Goal: Information Seeking & Learning: Learn about a topic

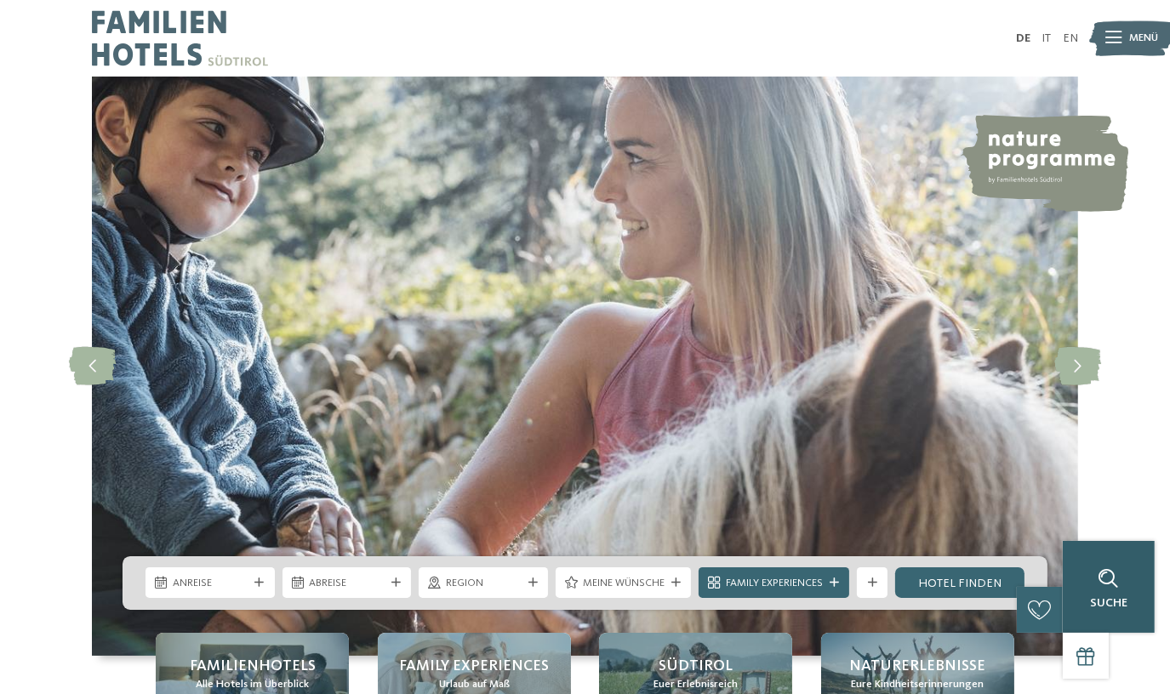
click at [1122, 606] on span "Suche" at bounding box center [1108, 603] width 37 height 12
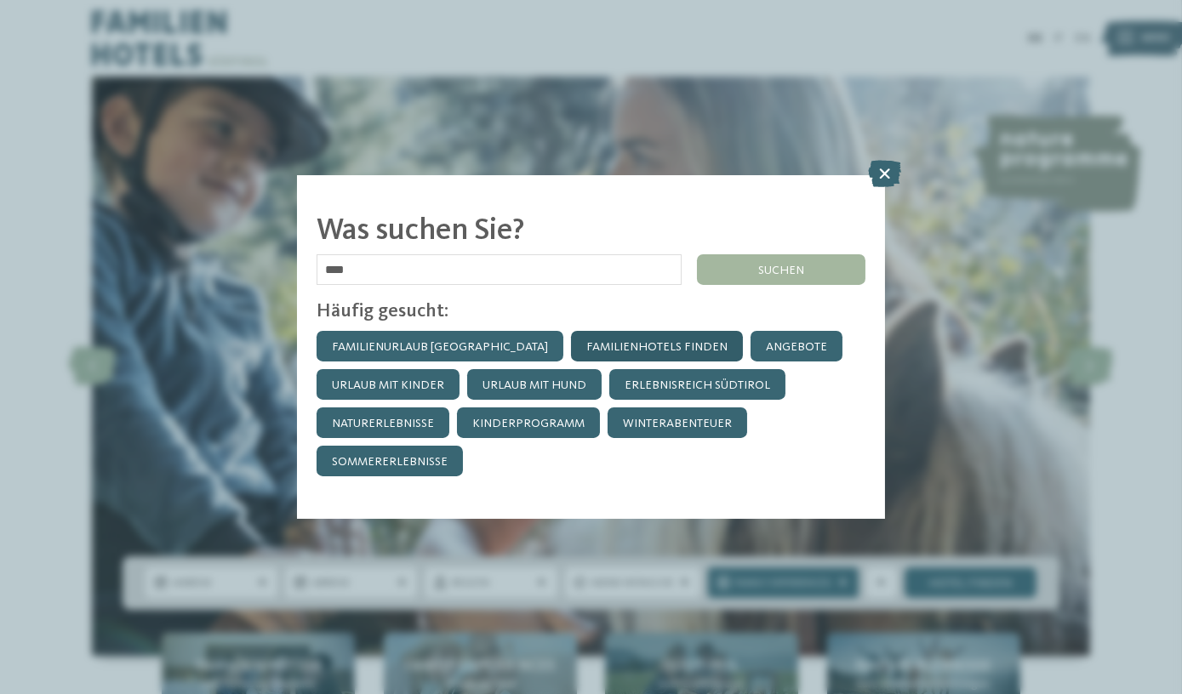
click input "******" at bounding box center [0, 0] width 0 height 0
type input "******"
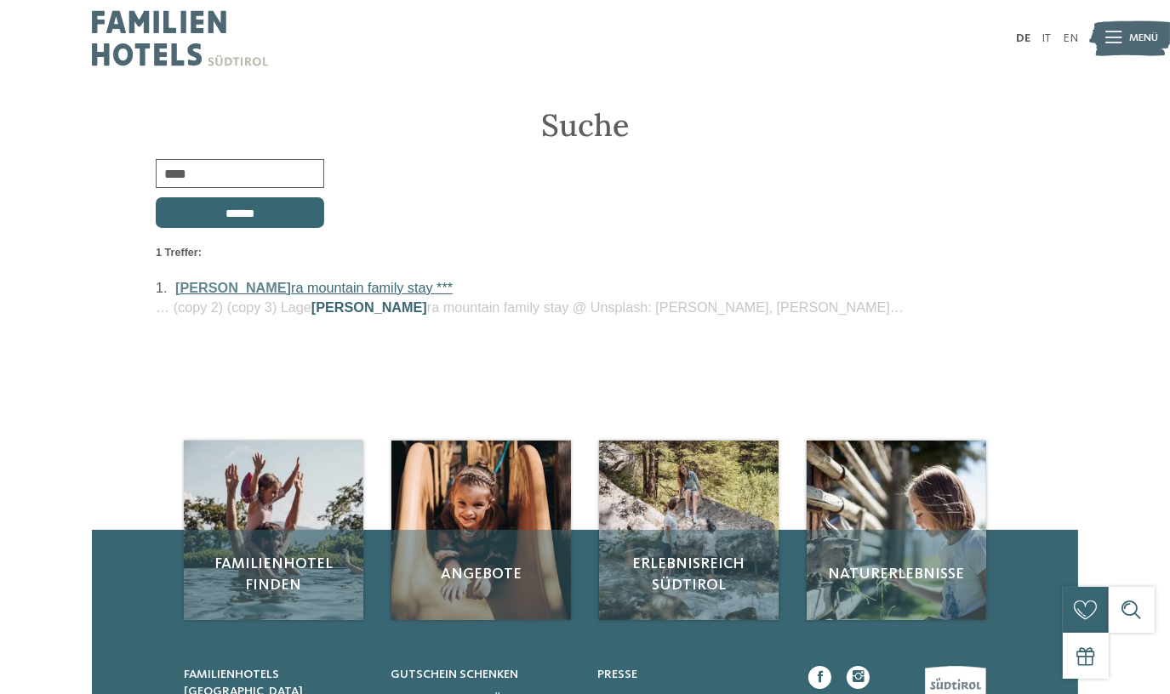
click at [269, 281] on link "lina ra mountain family stay ***" at bounding box center [313, 287] width 277 height 15
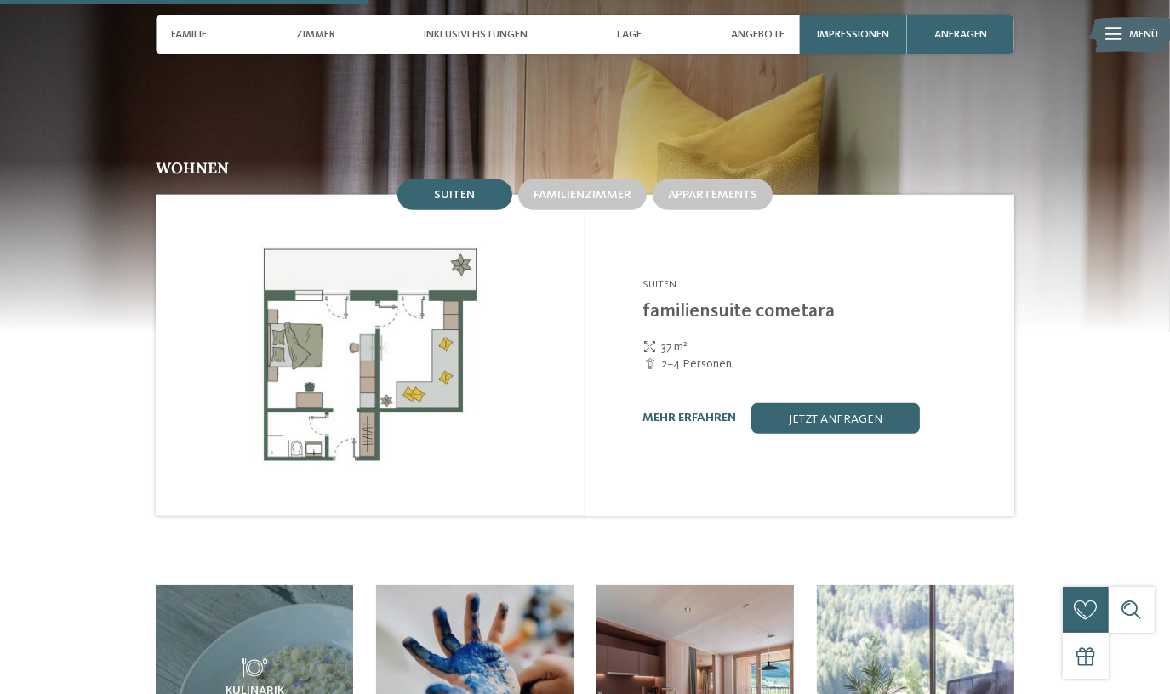
scroll to position [1547, 0]
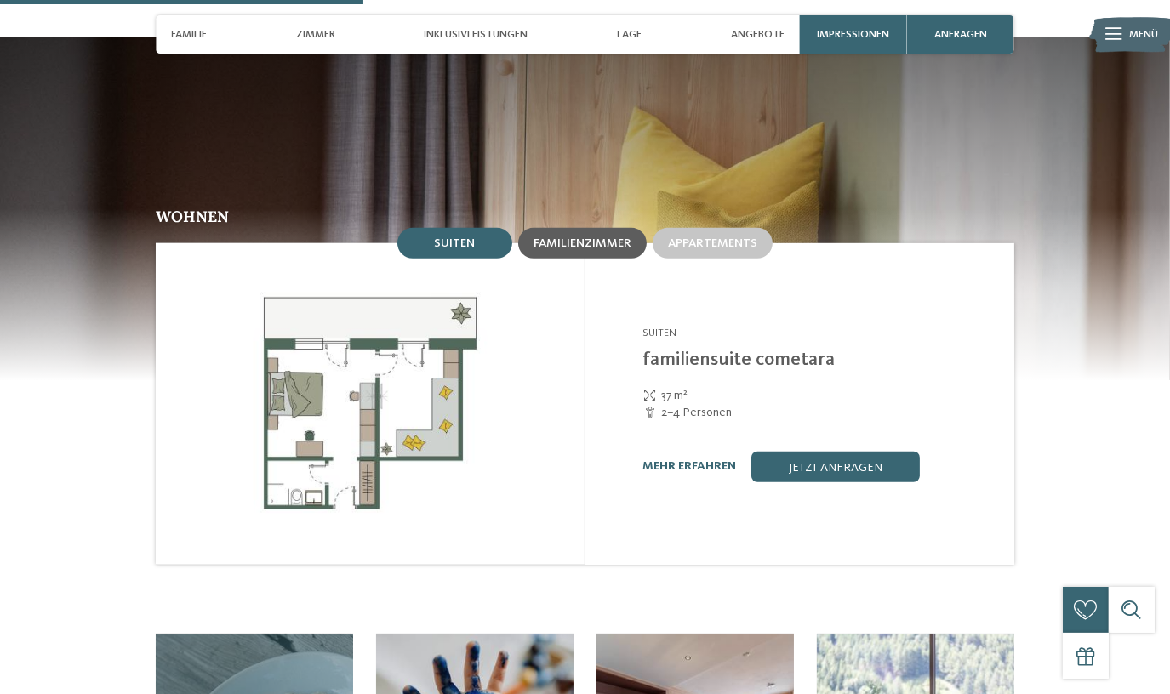
click at [588, 237] on span "Familienzimmer" at bounding box center [583, 243] width 98 height 12
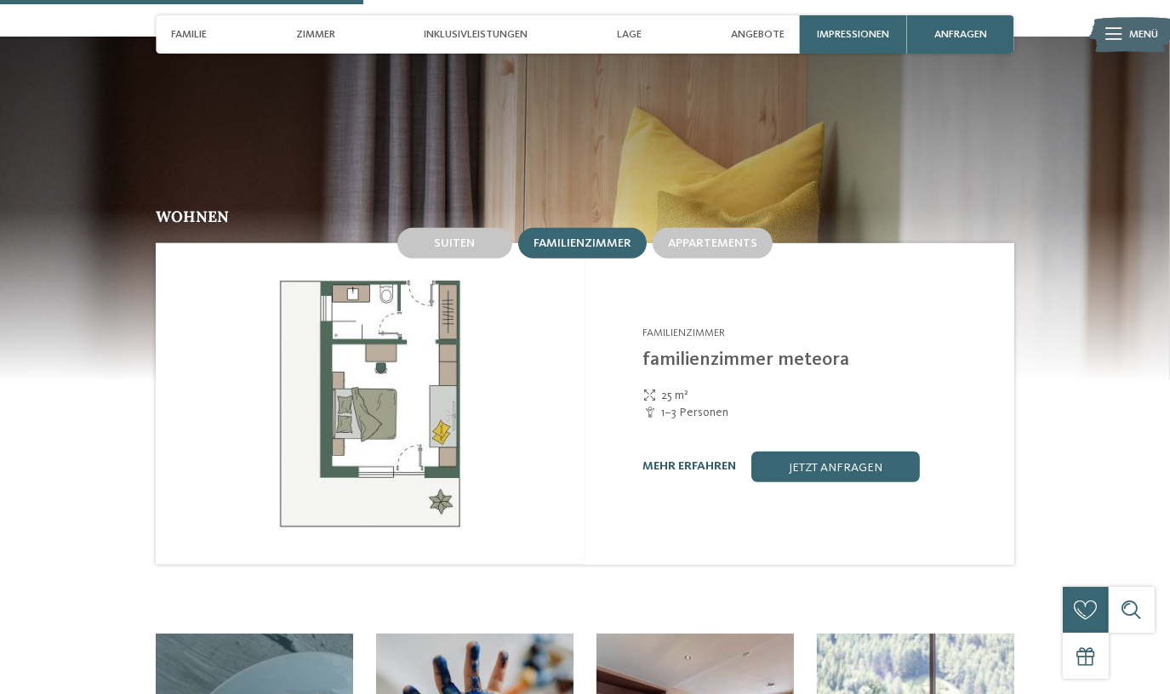
click at [687, 460] on link "mehr erfahren" at bounding box center [689, 466] width 94 height 12
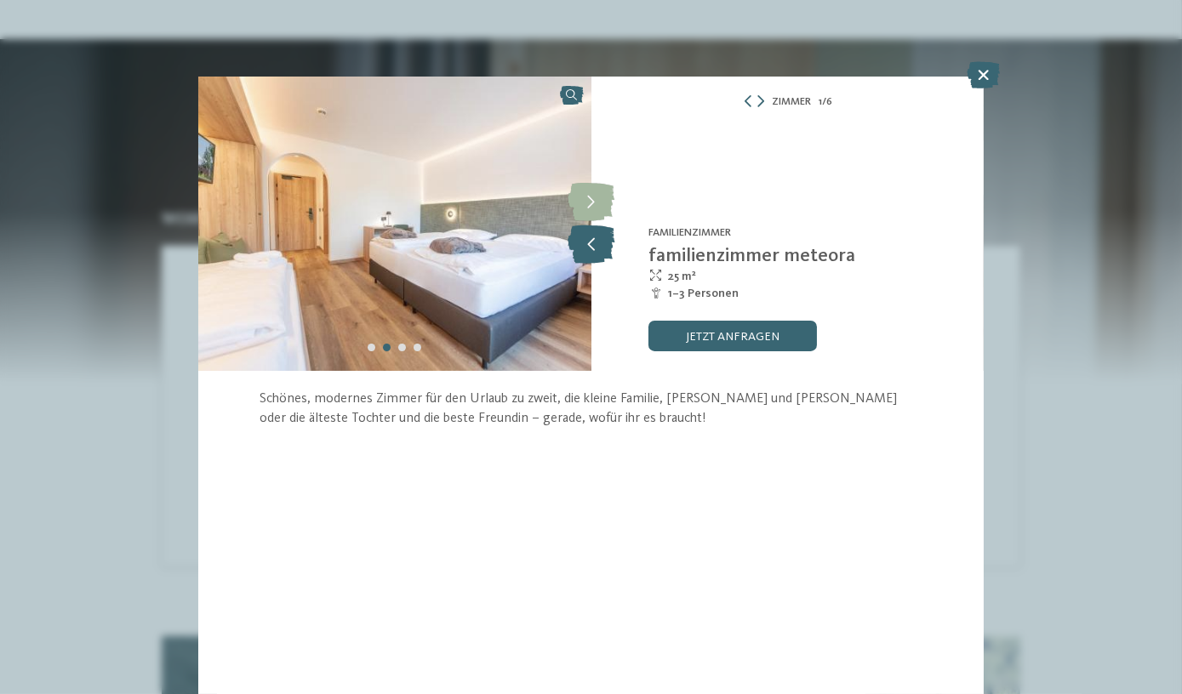
click at [599, 242] on icon at bounding box center [591, 245] width 47 height 38
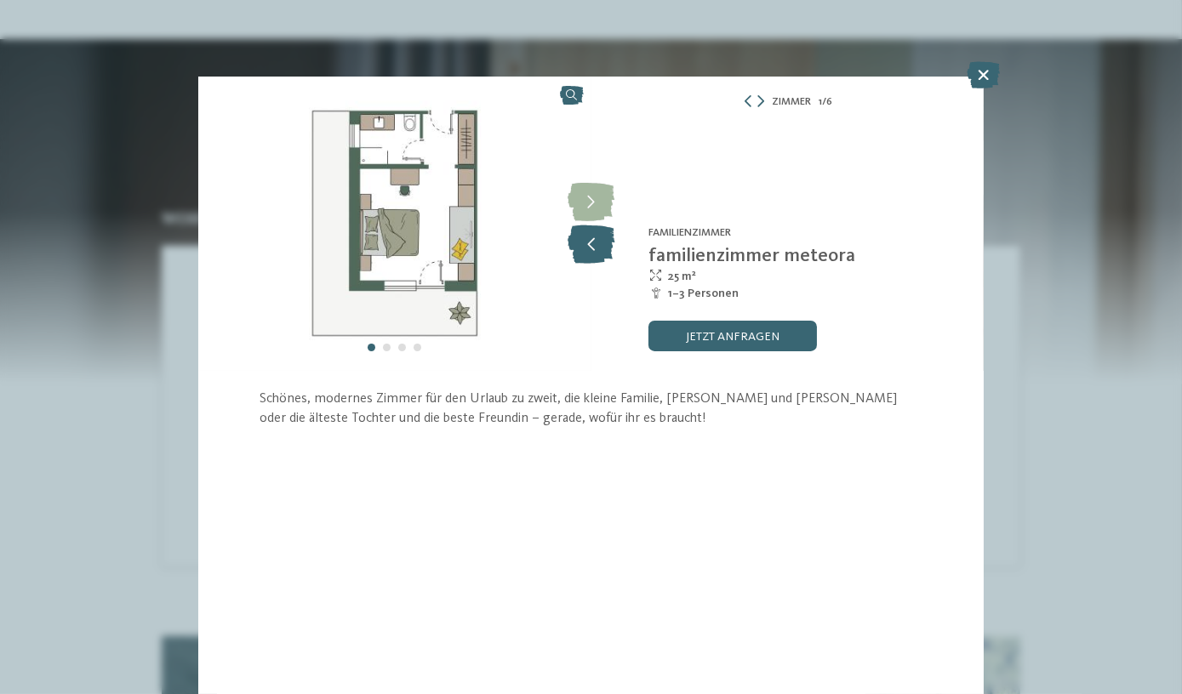
click at [599, 242] on icon at bounding box center [591, 245] width 47 height 38
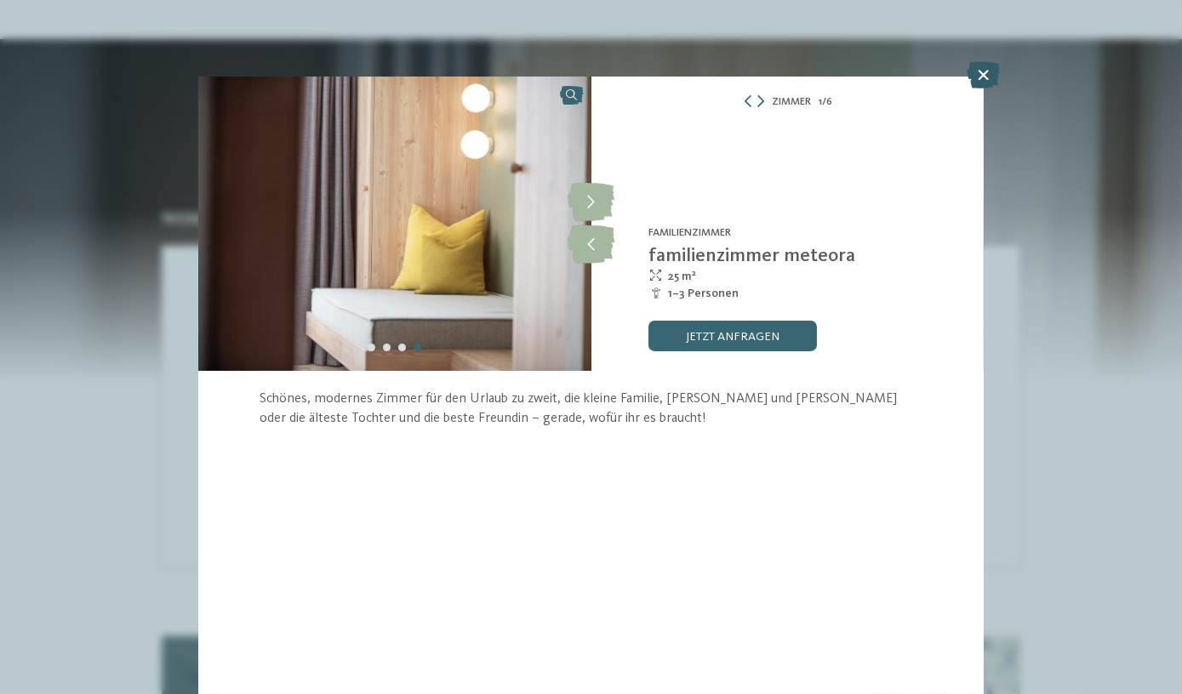
click at [988, 79] on icon at bounding box center [983, 74] width 33 height 27
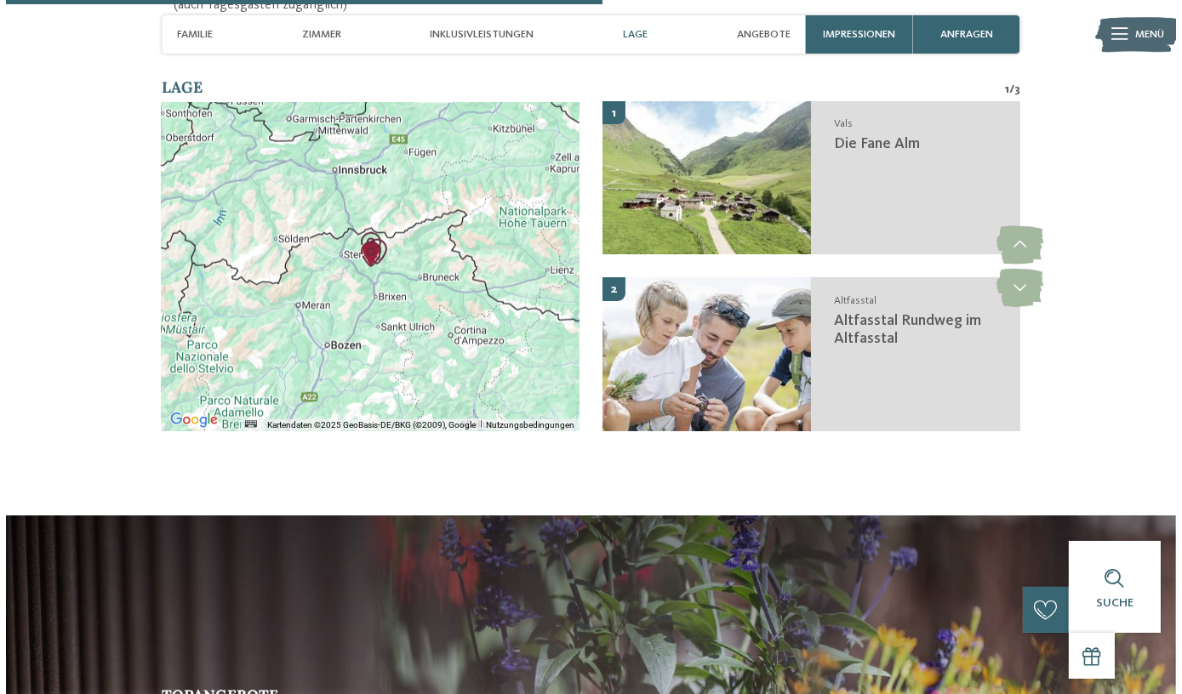
scroll to position [2862, 0]
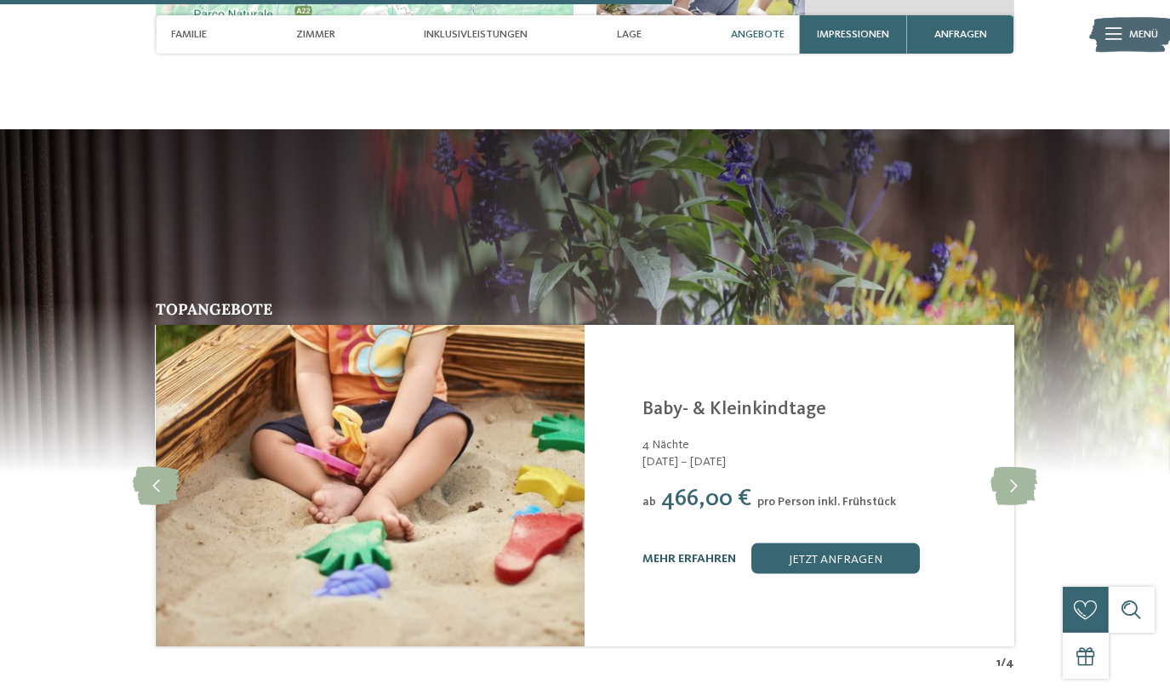
click at [670, 553] on link "mehr erfahren" at bounding box center [689, 559] width 94 height 12
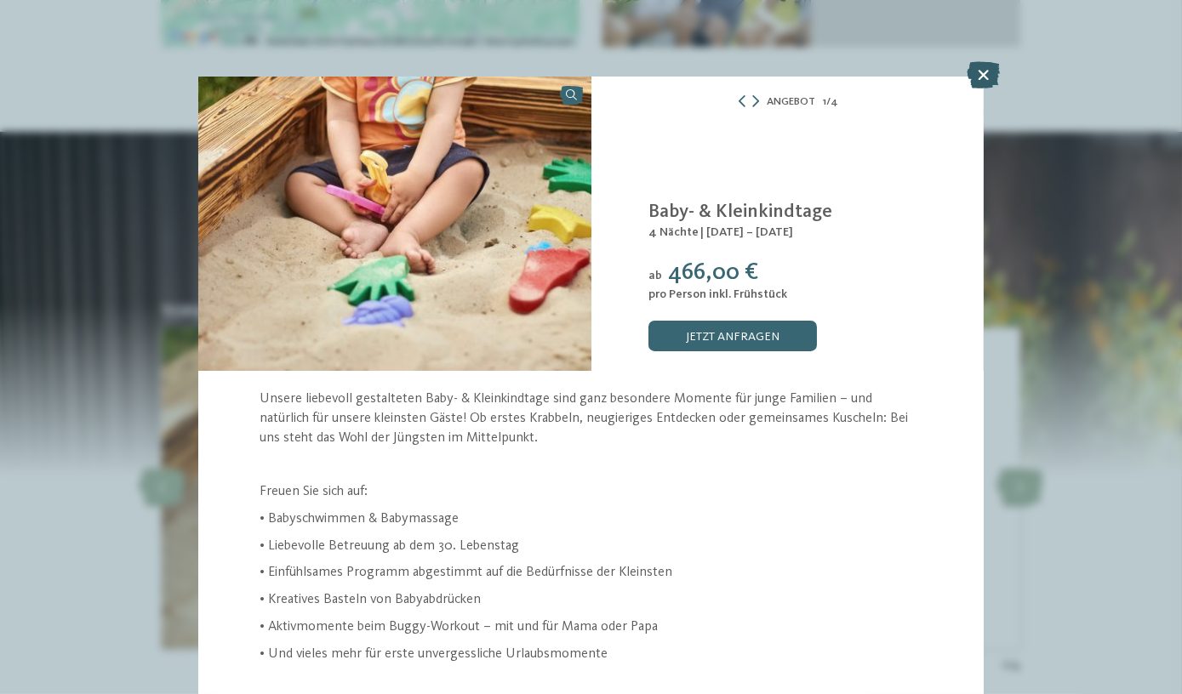
click at [985, 78] on icon at bounding box center [983, 74] width 33 height 27
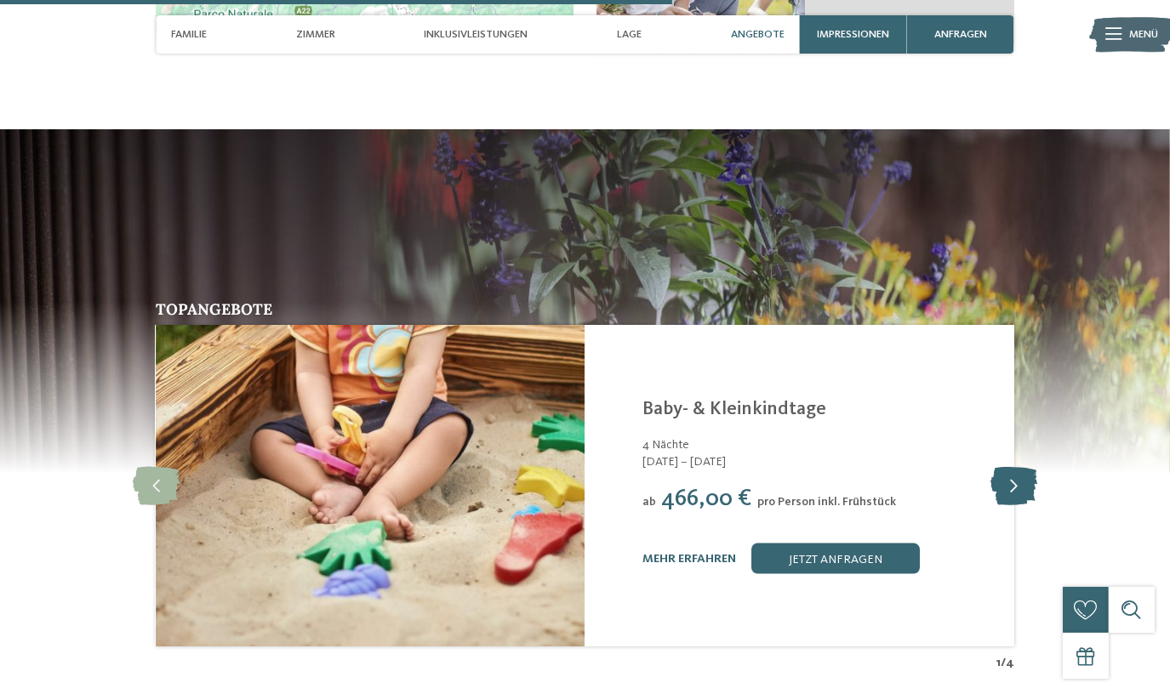
click at [1007, 467] on icon at bounding box center [1014, 486] width 47 height 38
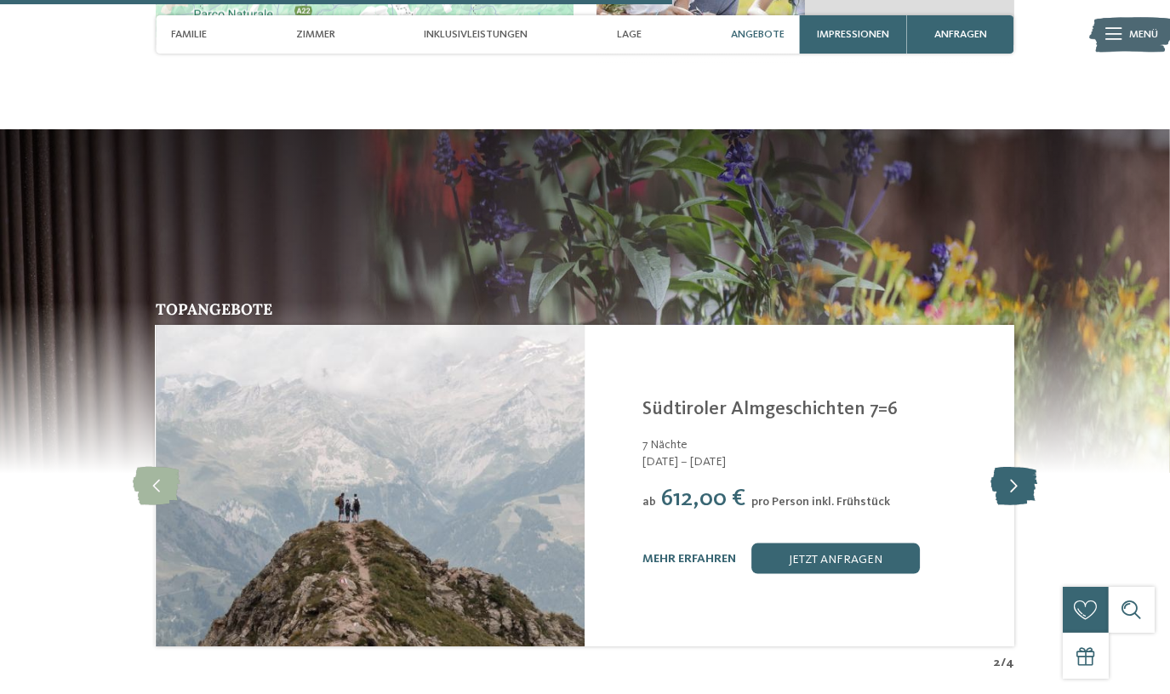
click at [1022, 467] on icon at bounding box center [1014, 486] width 47 height 38
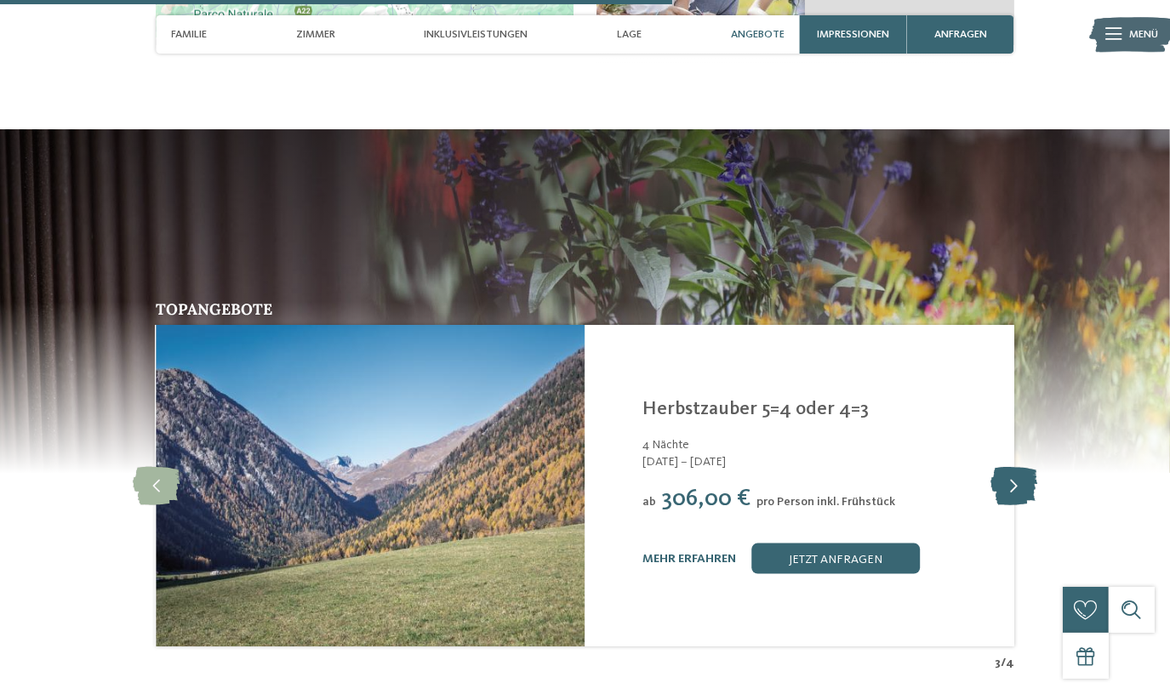
click at [1020, 467] on icon at bounding box center [1014, 486] width 47 height 38
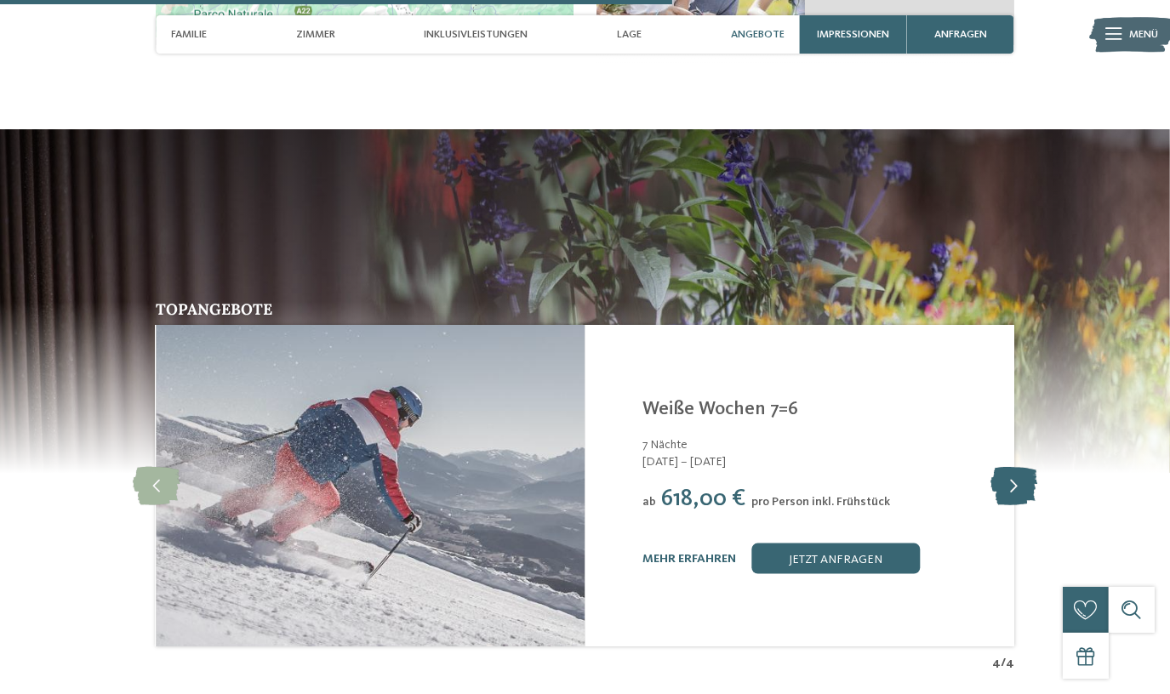
click at [1020, 467] on icon at bounding box center [1014, 486] width 47 height 38
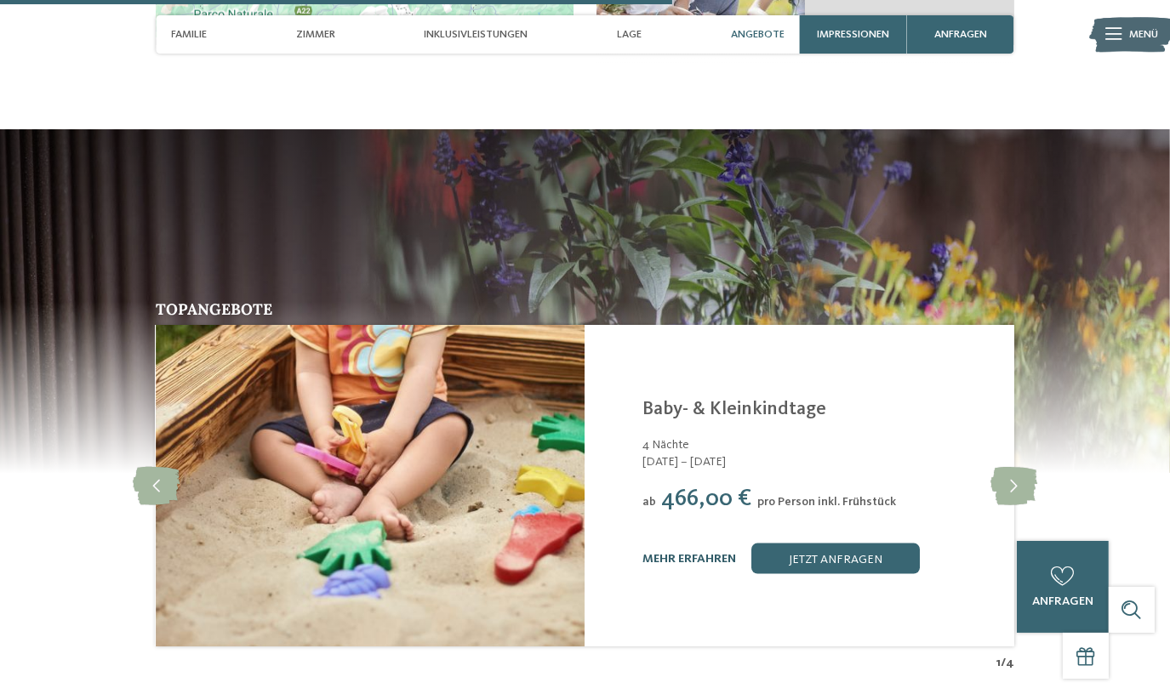
click at [701, 553] on link "mehr erfahren" at bounding box center [689, 559] width 94 height 12
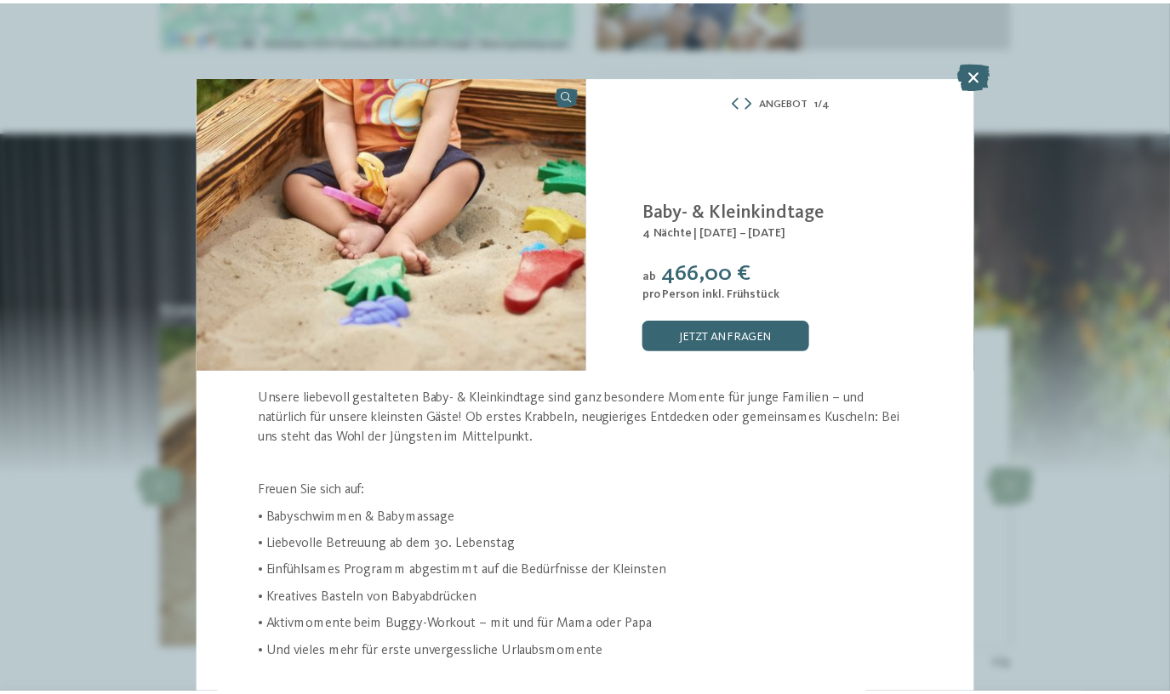
scroll to position [4, 0]
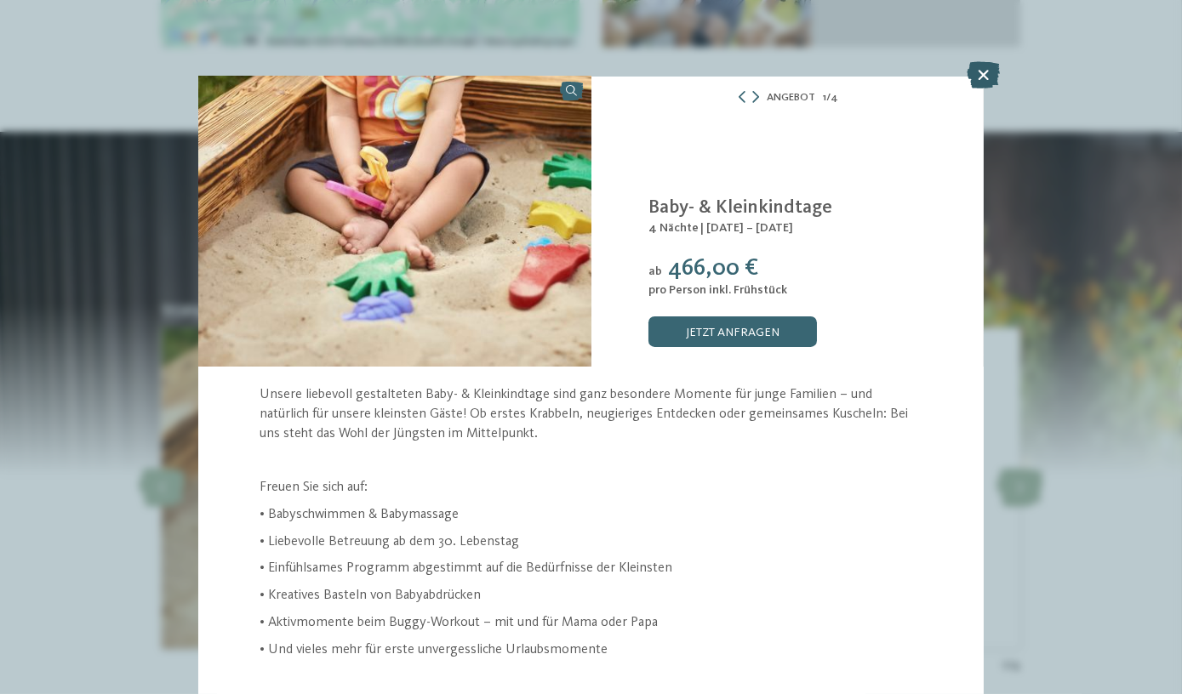
click at [982, 78] on icon at bounding box center [983, 74] width 33 height 27
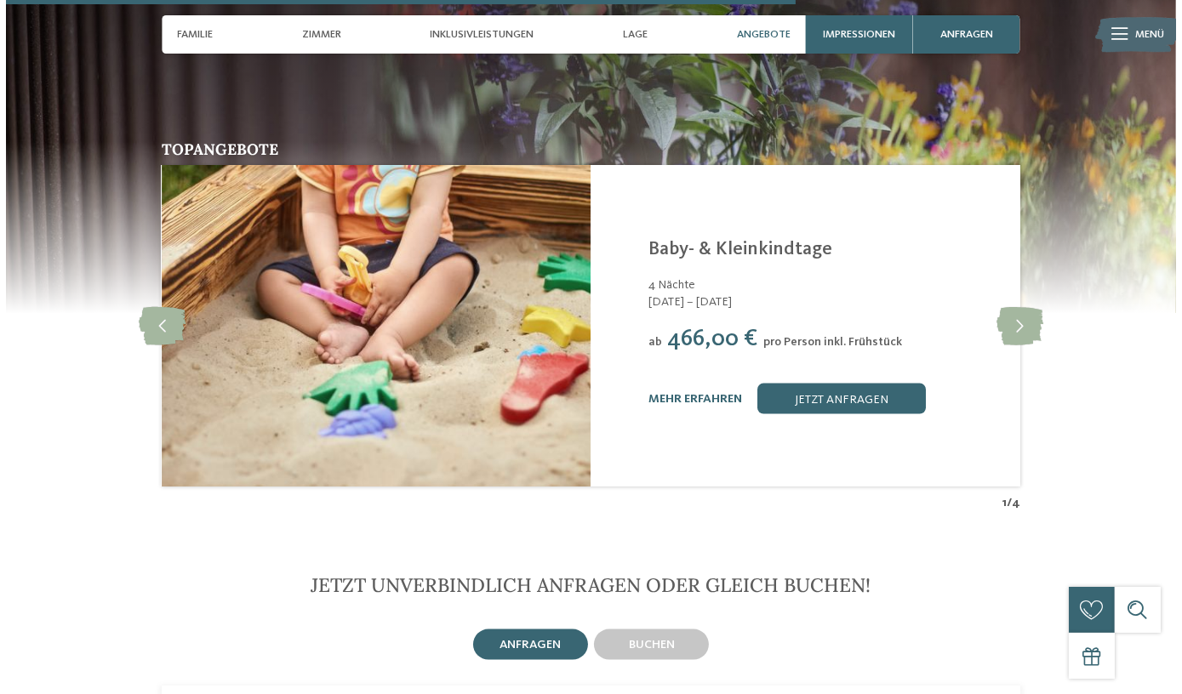
scroll to position [3017, 0]
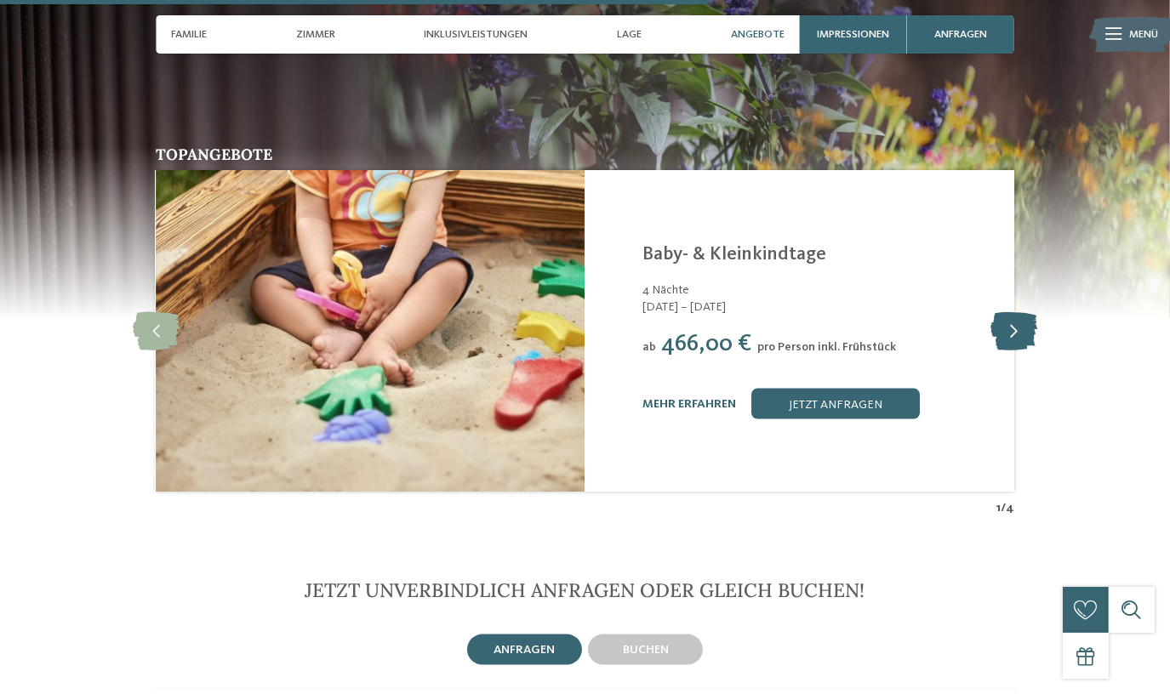
click at [1013, 312] on icon at bounding box center [1014, 331] width 47 height 38
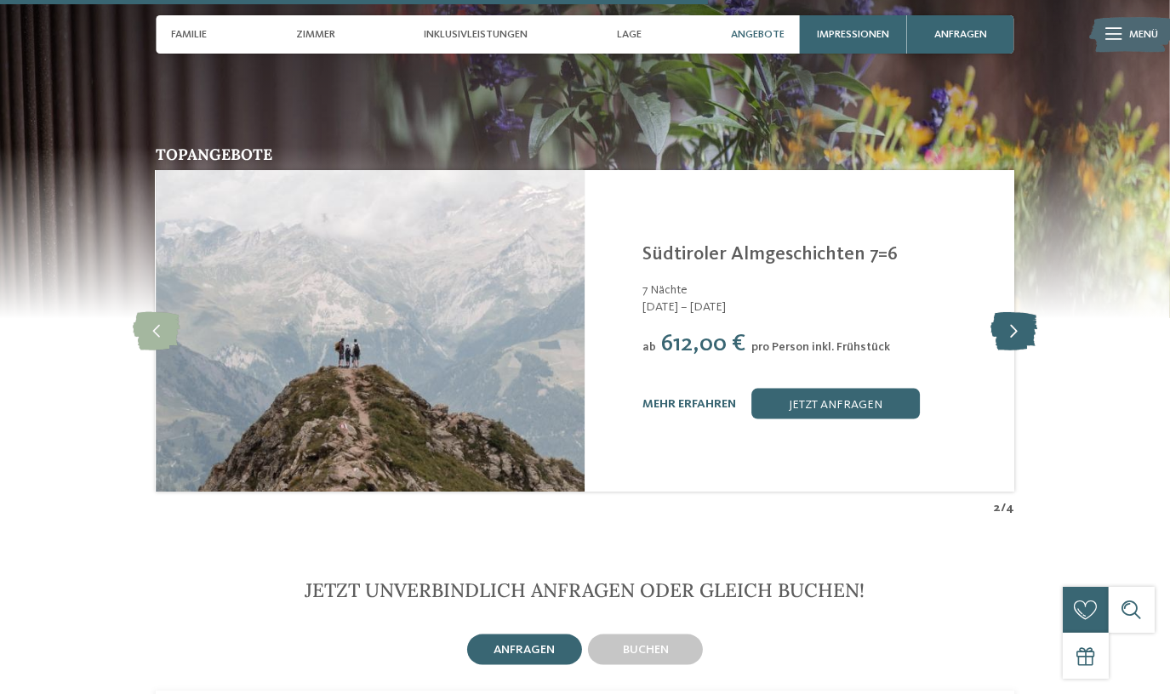
click at [1013, 312] on icon at bounding box center [1014, 331] width 47 height 38
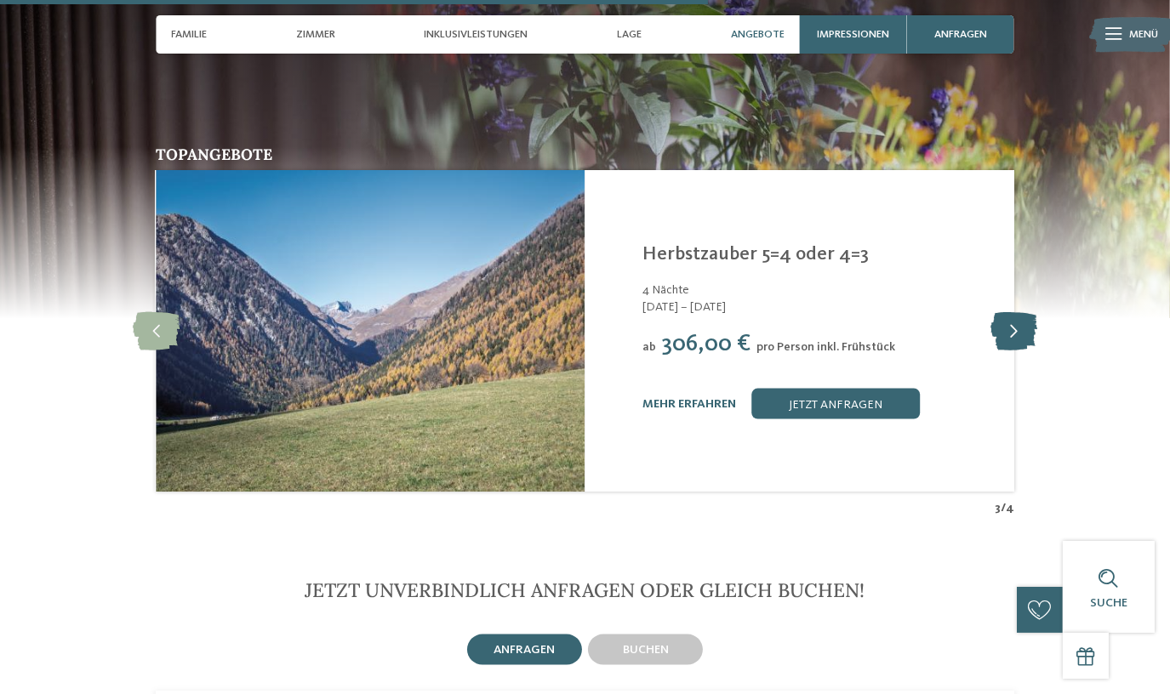
click at [1013, 312] on icon at bounding box center [1014, 331] width 47 height 38
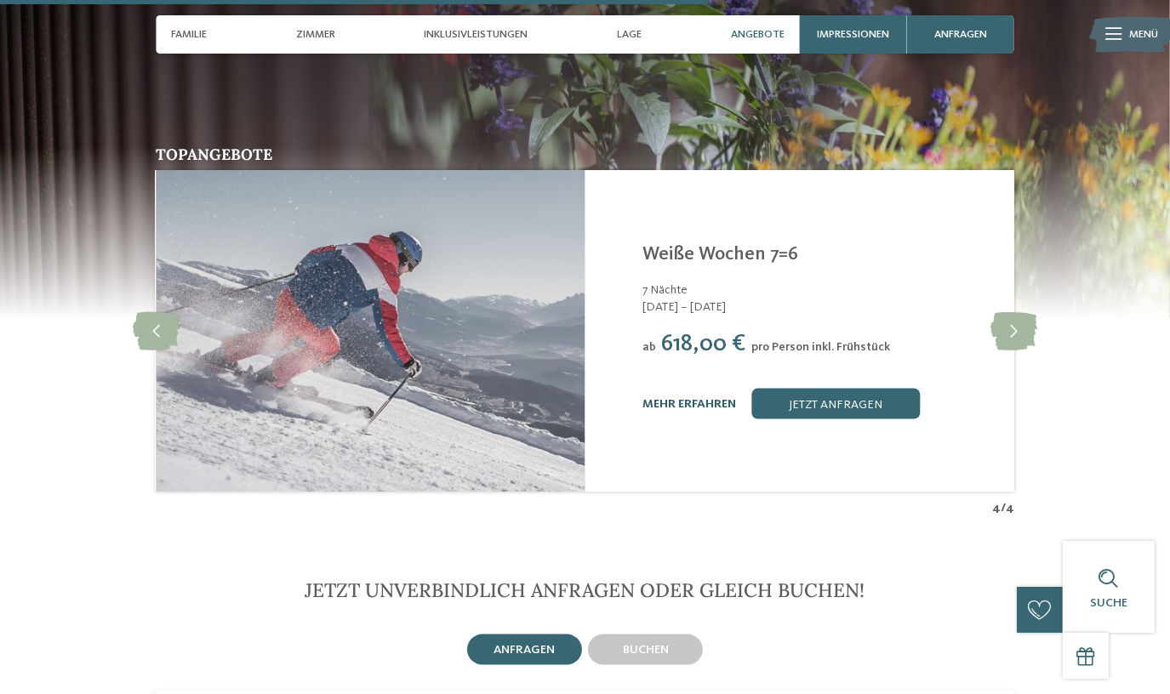
click at [649, 398] on link "mehr erfahren" at bounding box center [689, 404] width 94 height 12
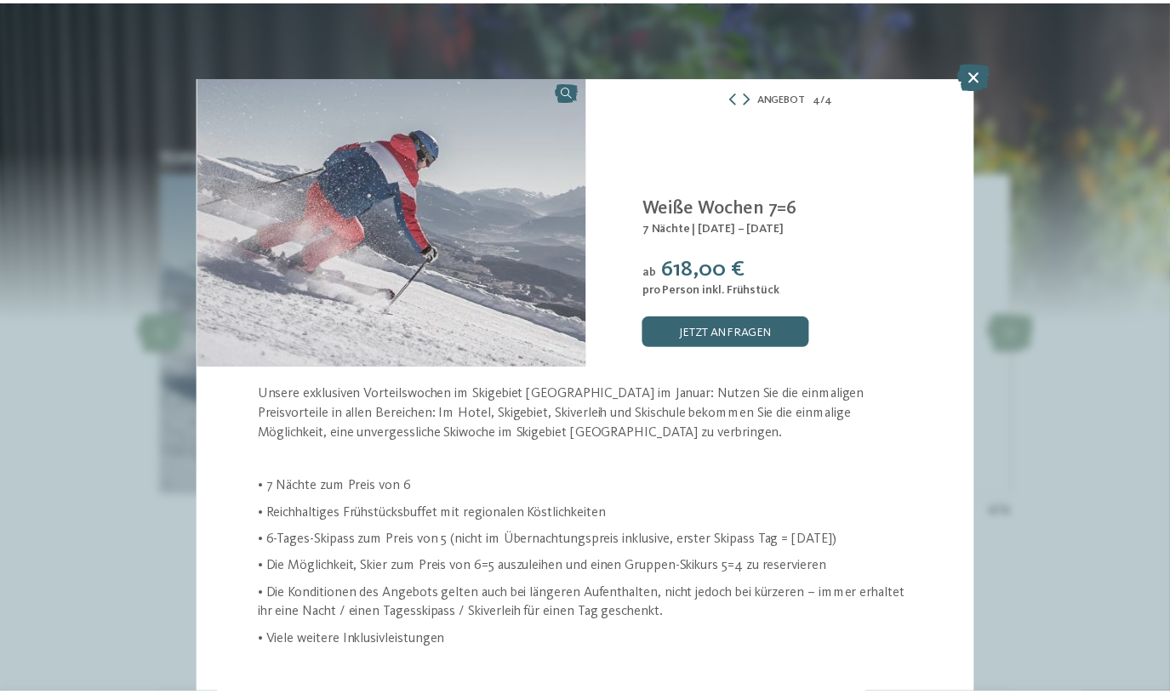
scroll to position [15, 0]
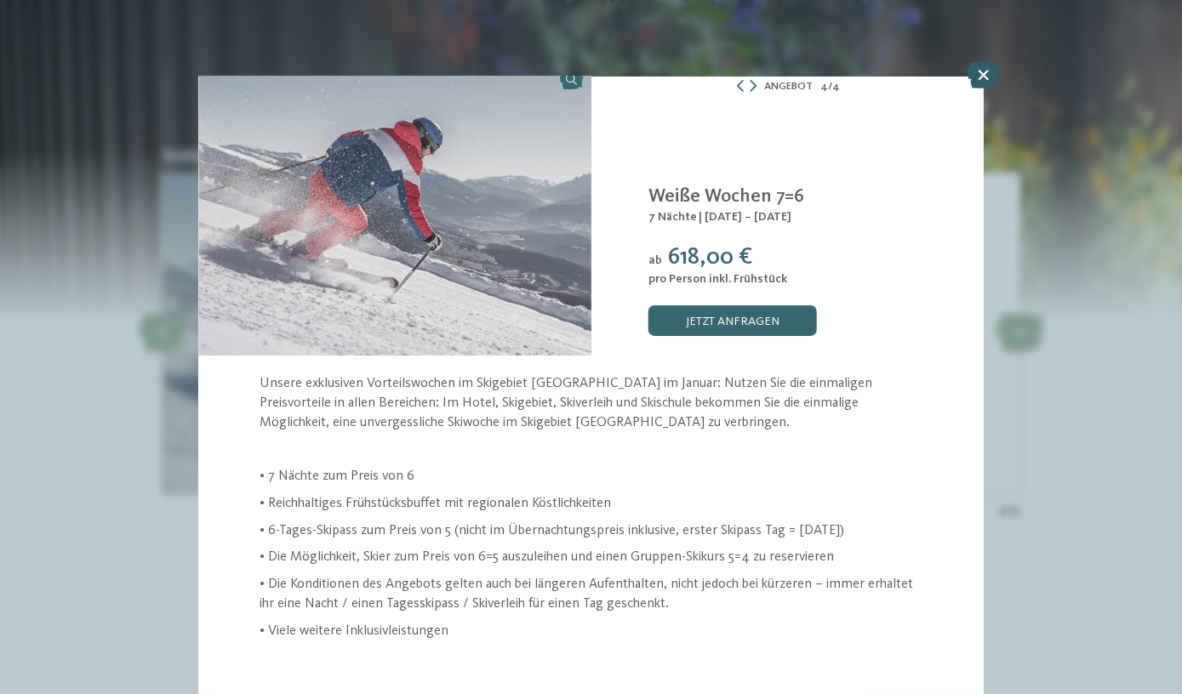
click at [984, 71] on icon at bounding box center [983, 74] width 33 height 27
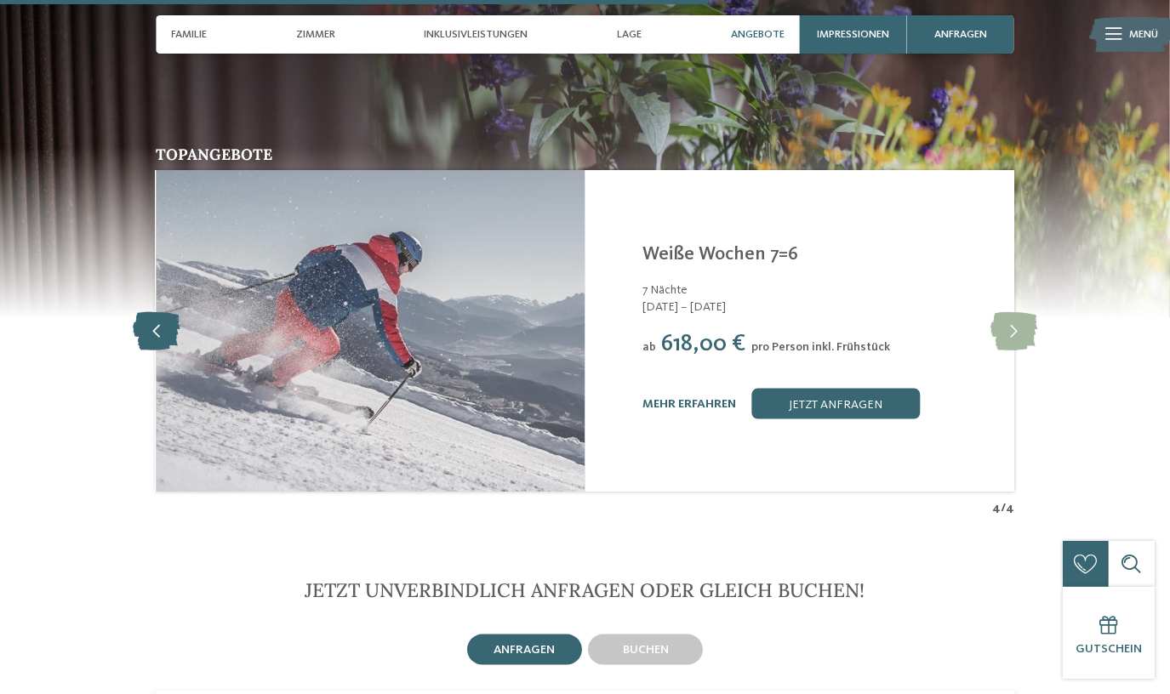
click at [162, 312] on icon at bounding box center [156, 331] width 47 height 38
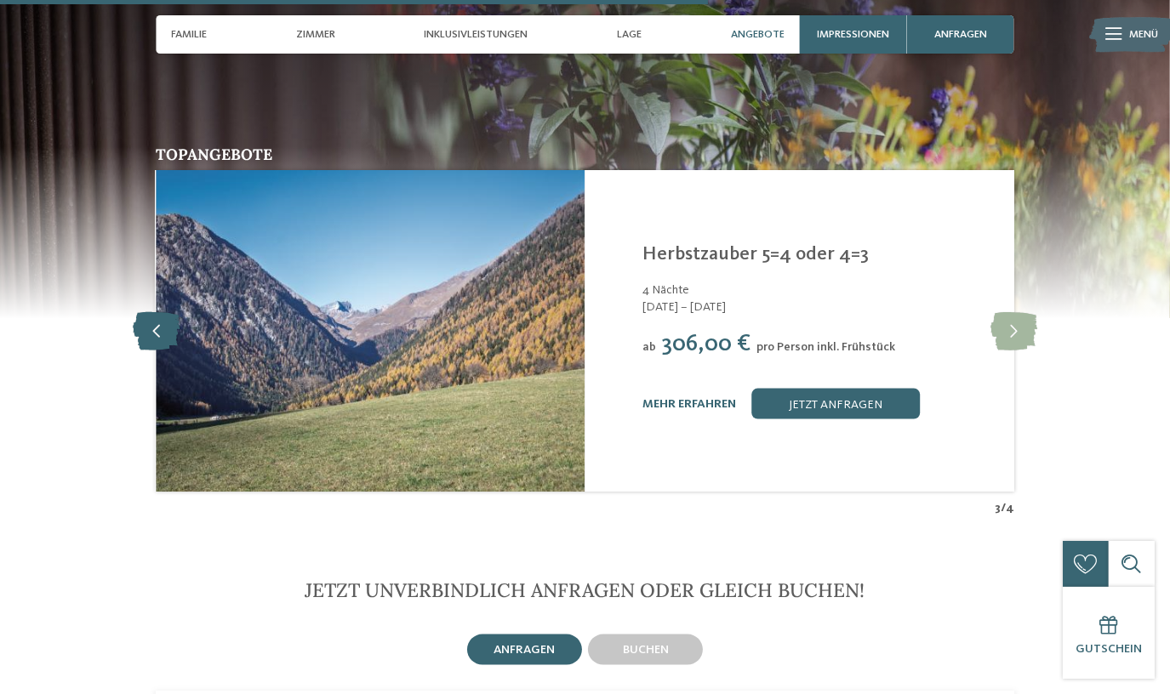
click at [162, 312] on icon at bounding box center [156, 331] width 47 height 38
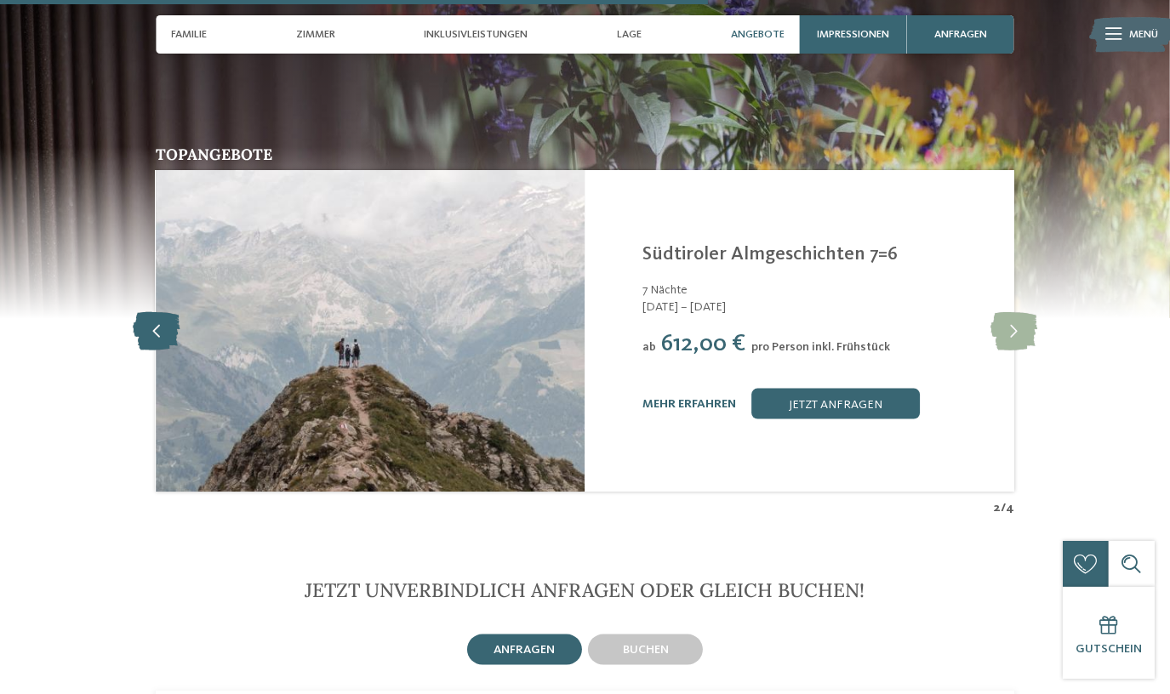
click at [162, 312] on icon at bounding box center [156, 331] width 47 height 38
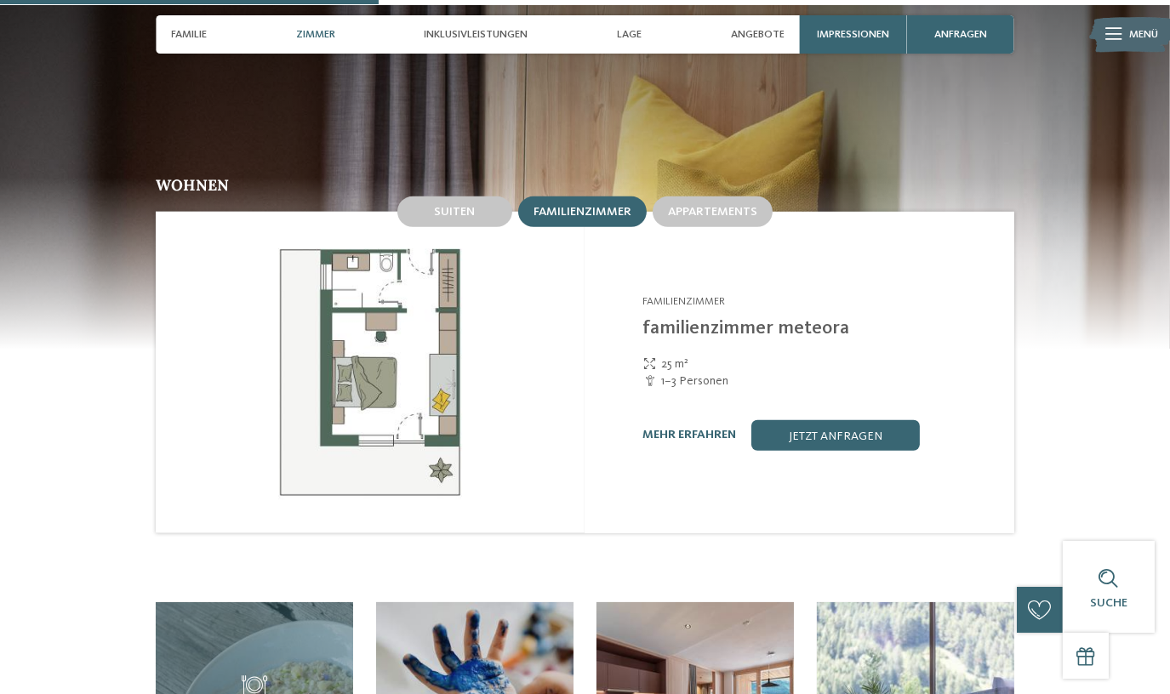
scroll to position [1547, 0]
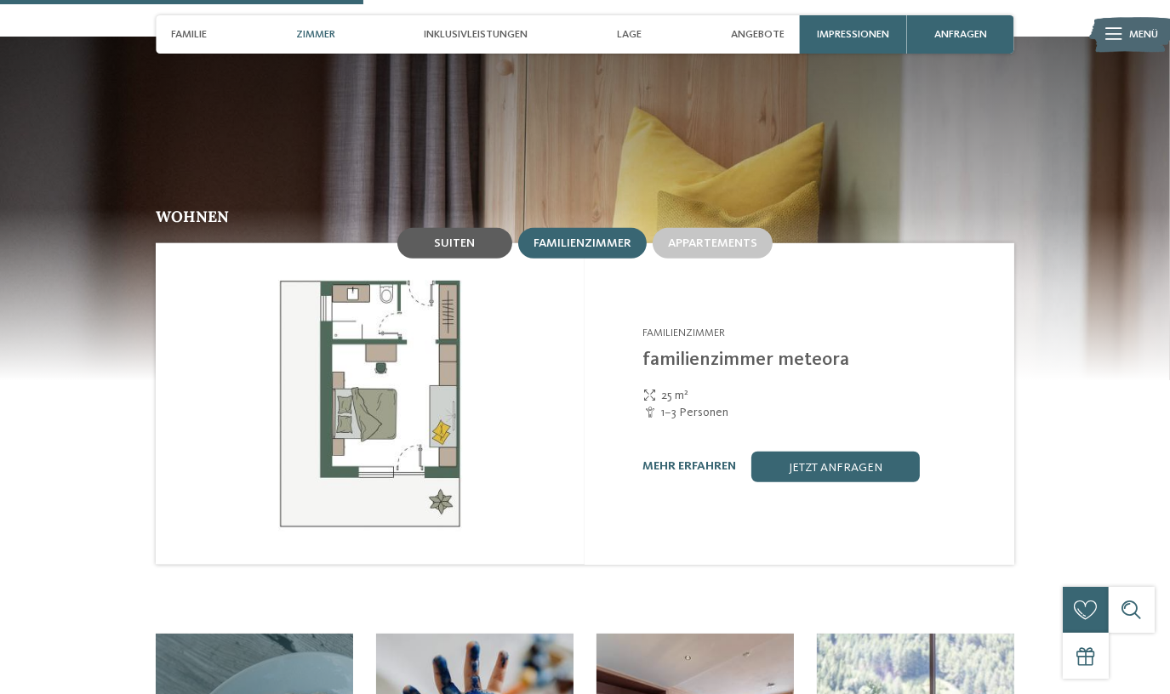
click at [470, 237] on span "Suiten" at bounding box center [454, 243] width 41 height 12
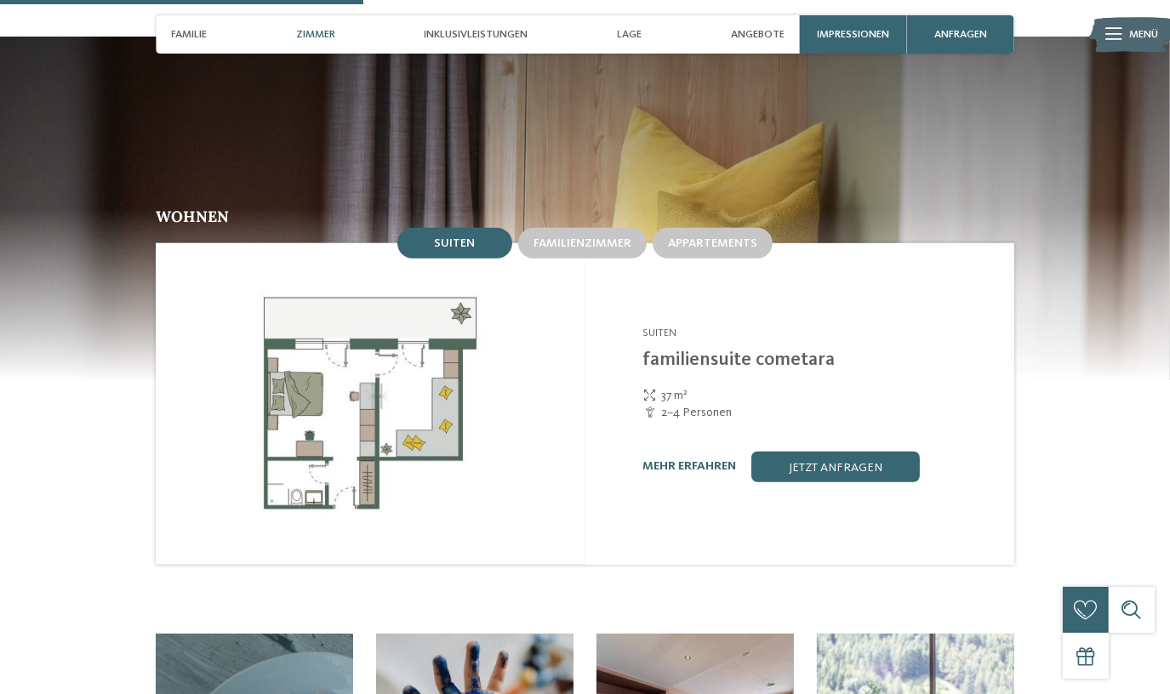
click at [684, 351] on link "familiensuite cometara" at bounding box center [738, 360] width 192 height 19
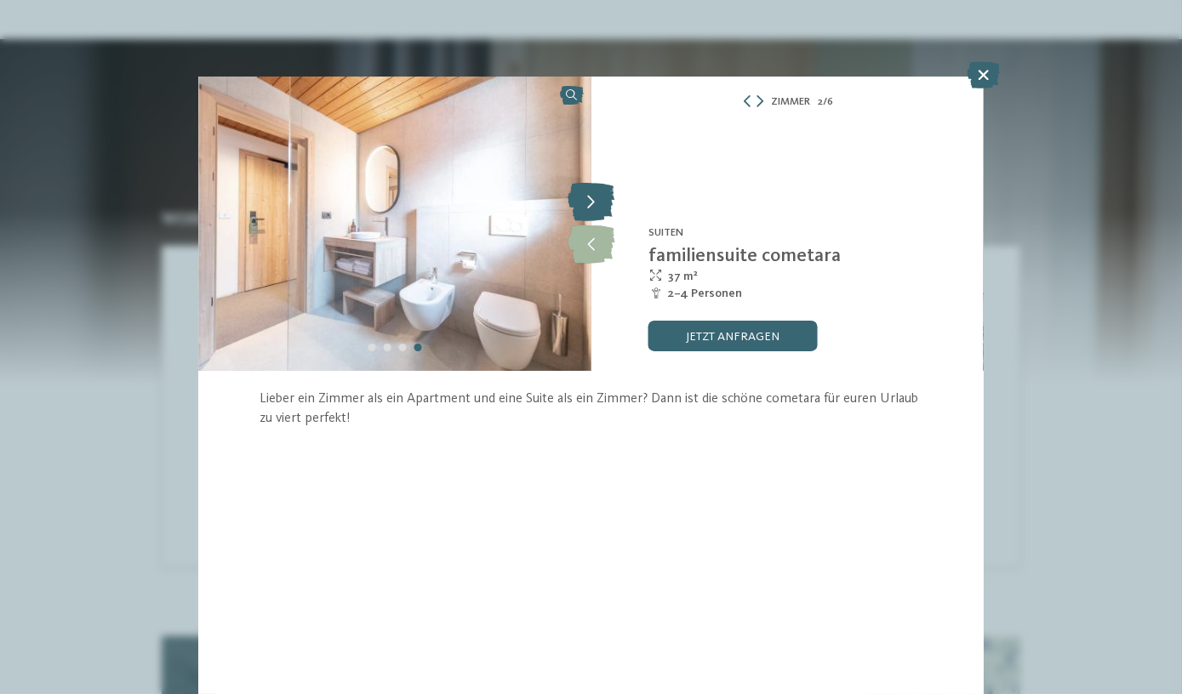
click at [602, 197] on icon at bounding box center [591, 203] width 47 height 38
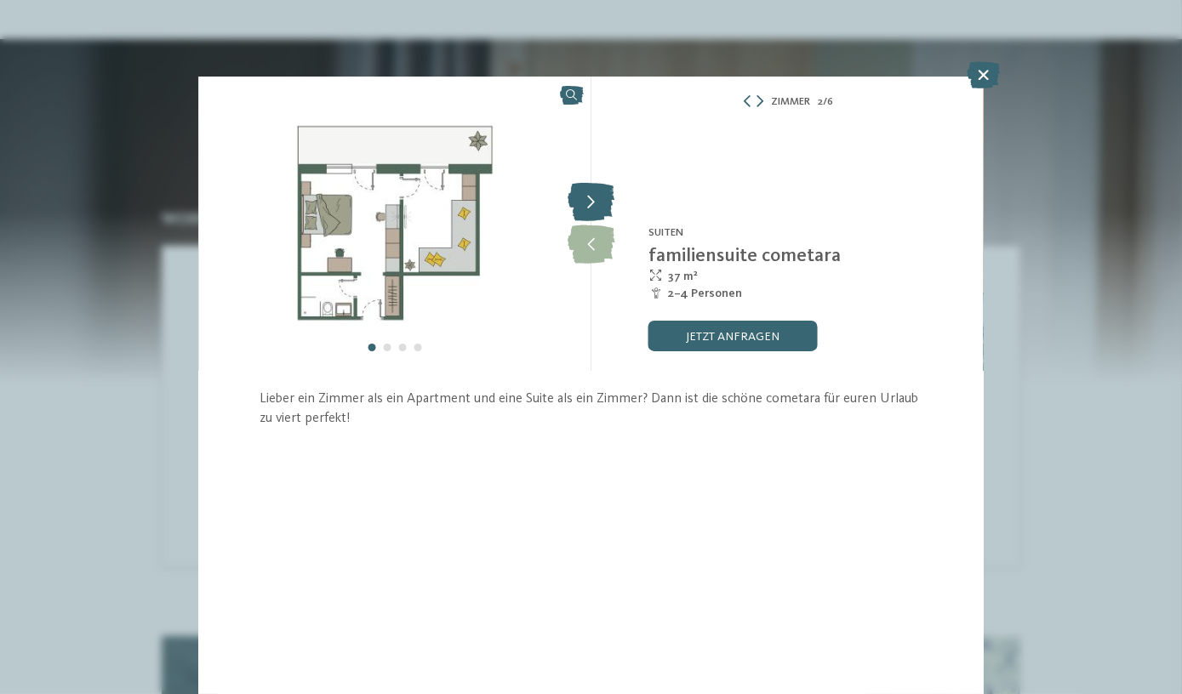
click at [602, 197] on icon at bounding box center [591, 203] width 47 height 38
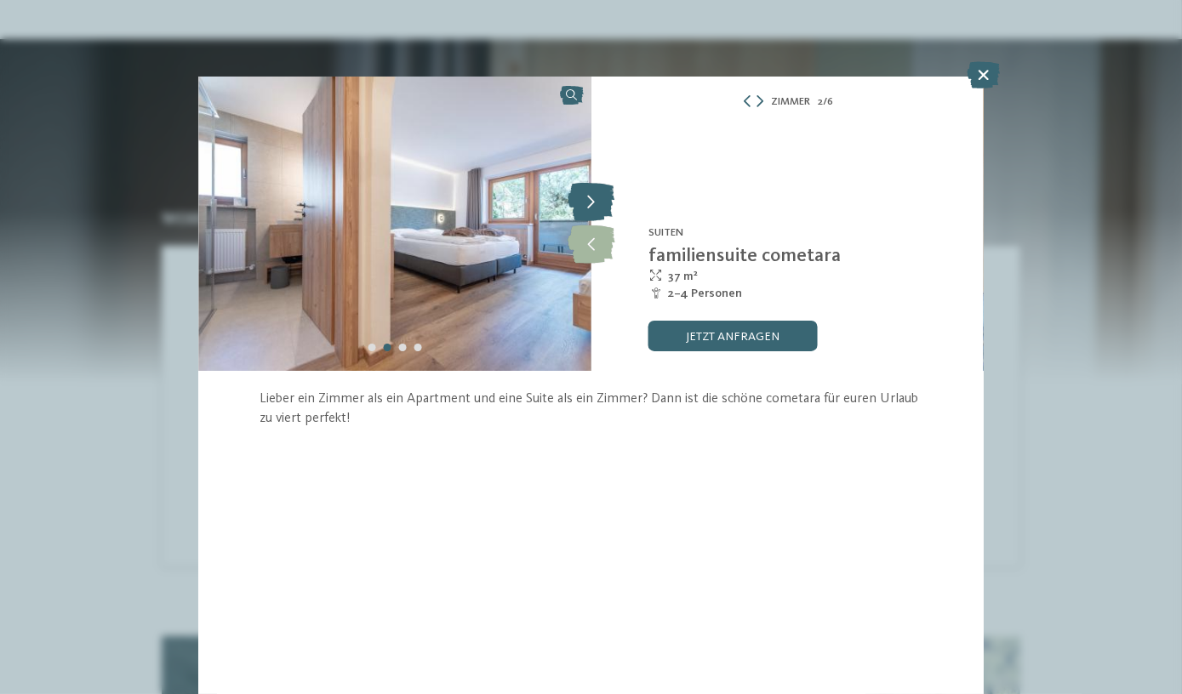
click at [602, 197] on icon at bounding box center [591, 203] width 47 height 38
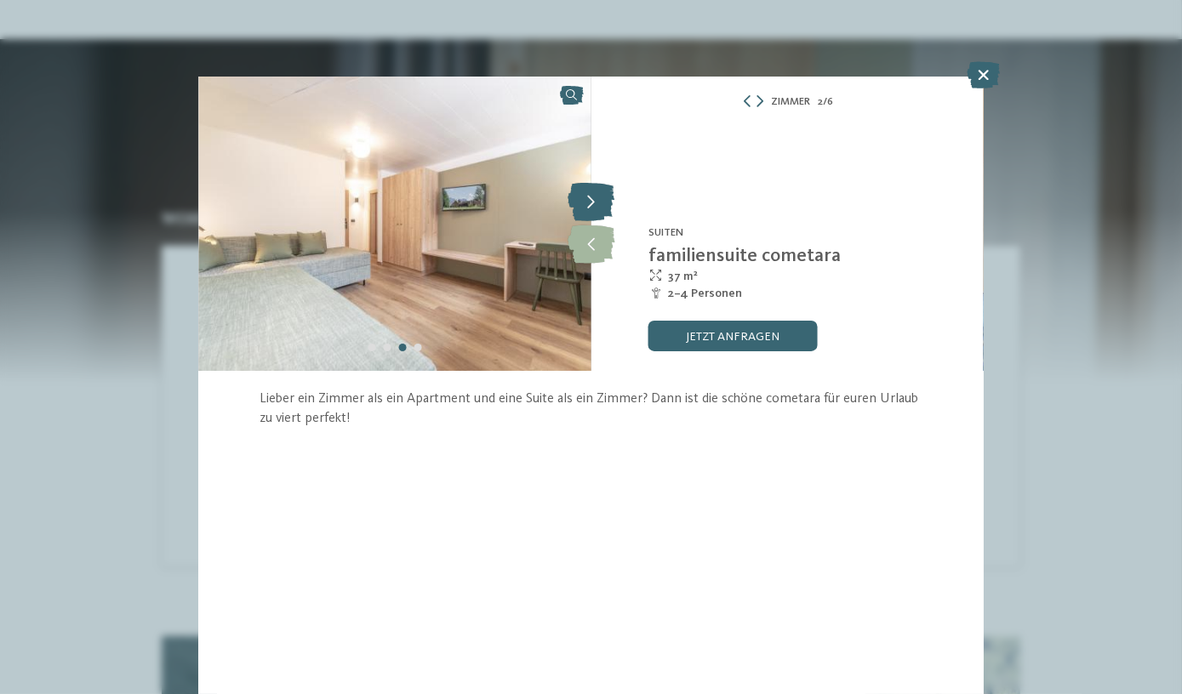
click at [602, 197] on icon at bounding box center [591, 203] width 47 height 38
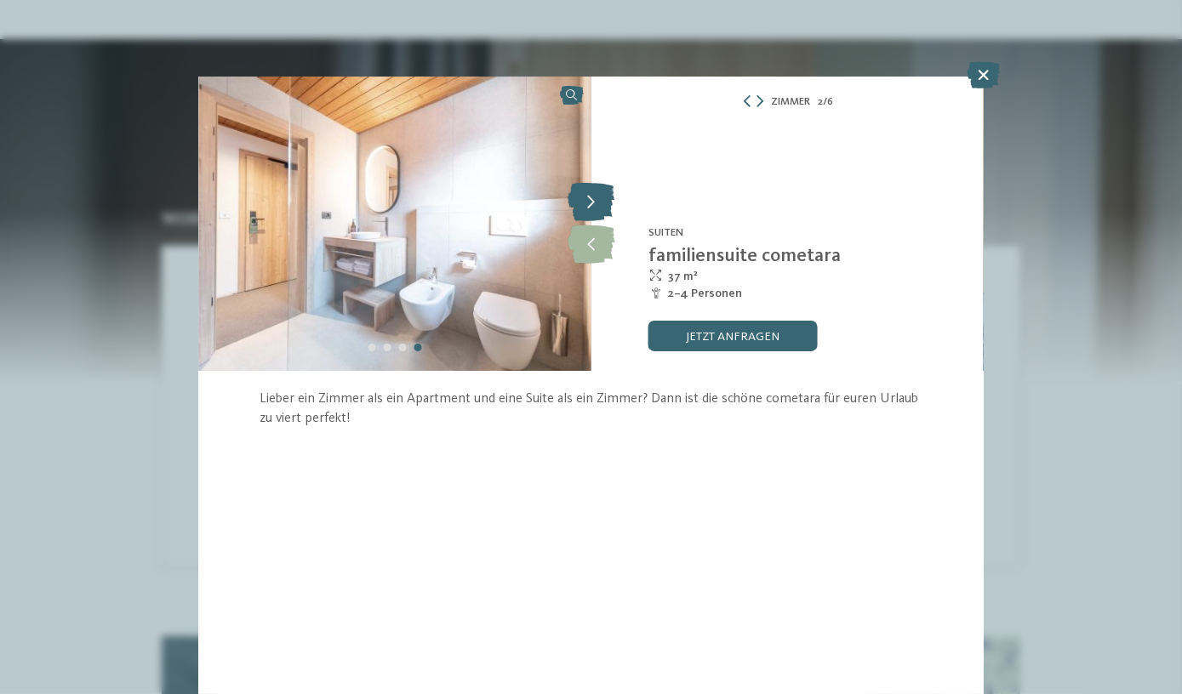
click at [602, 197] on icon at bounding box center [591, 203] width 47 height 38
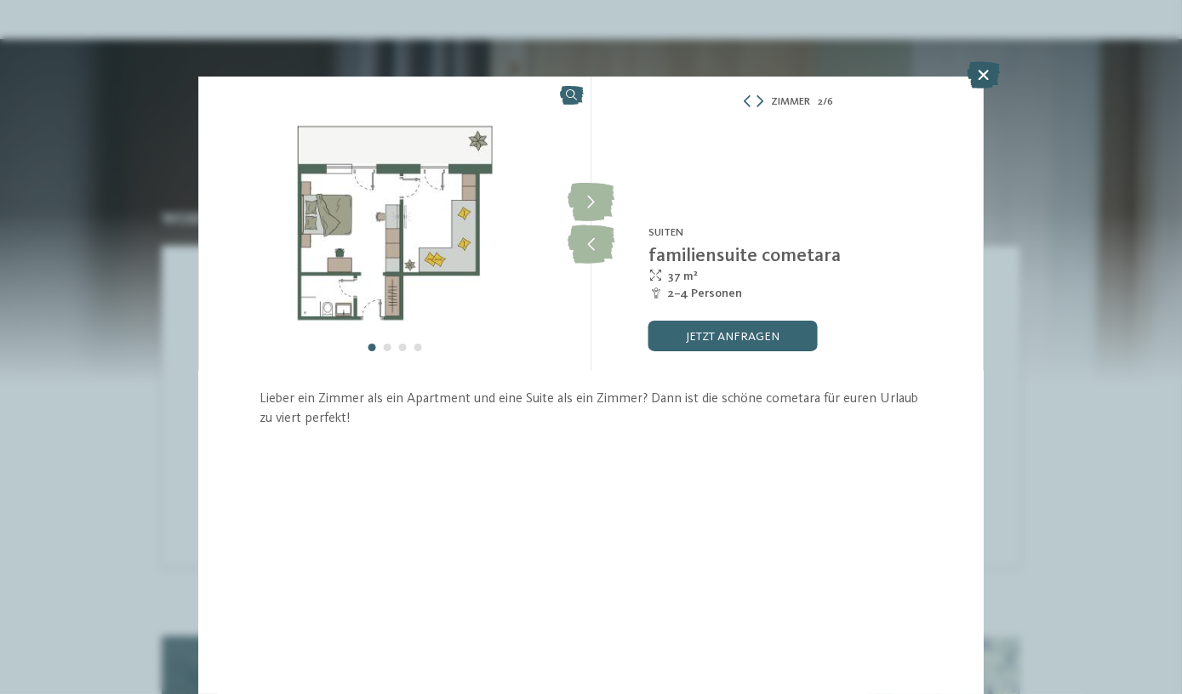
click at [980, 77] on icon at bounding box center [983, 74] width 33 height 27
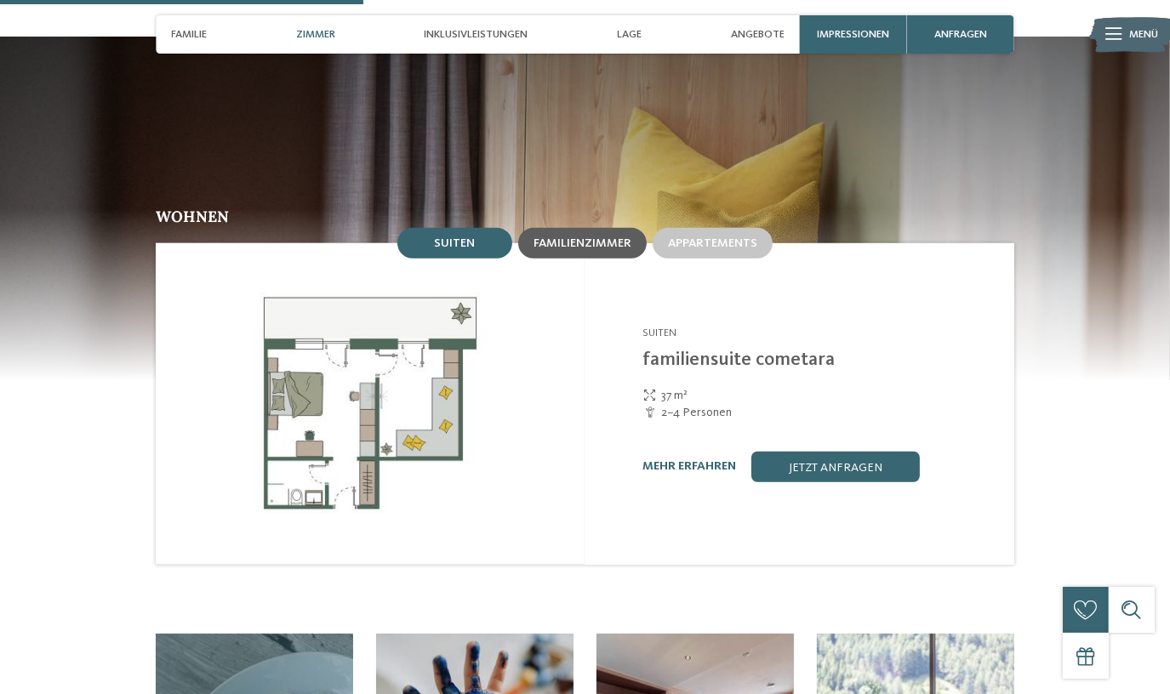
click at [594, 236] on div "Familienzimmer" at bounding box center [583, 243] width 98 height 14
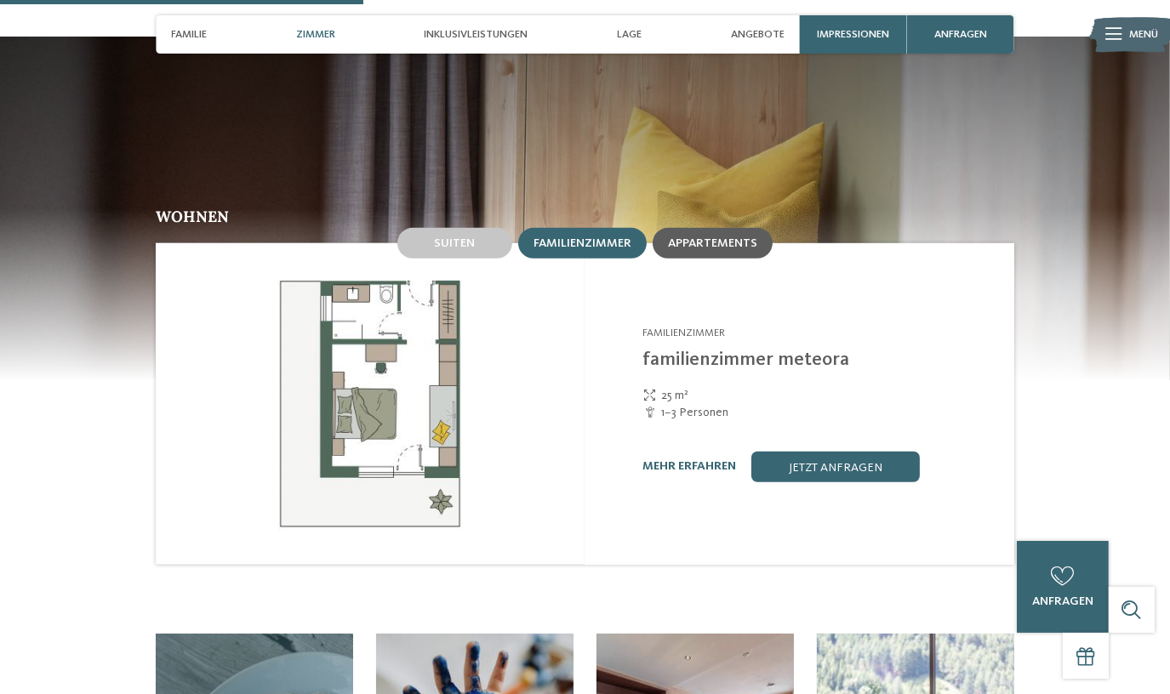
click at [722, 237] on span "Appartements" at bounding box center [712, 243] width 89 height 12
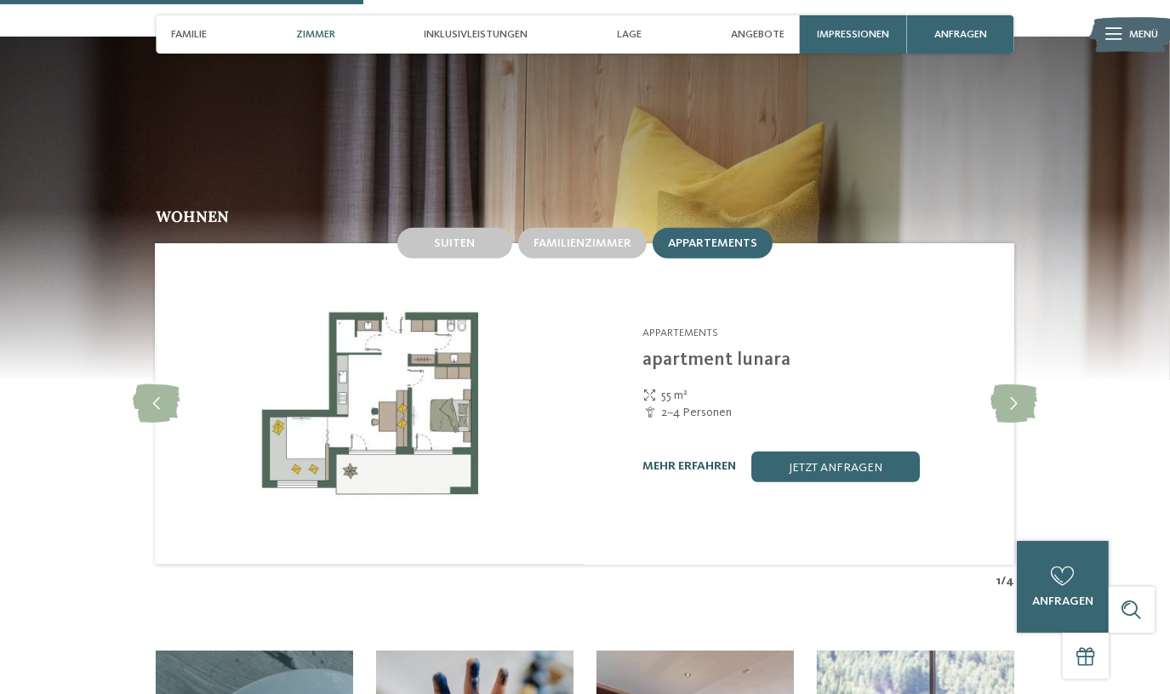
click at [686, 460] on link "mehr erfahren" at bounding box center [689, 466] width 94 height 12
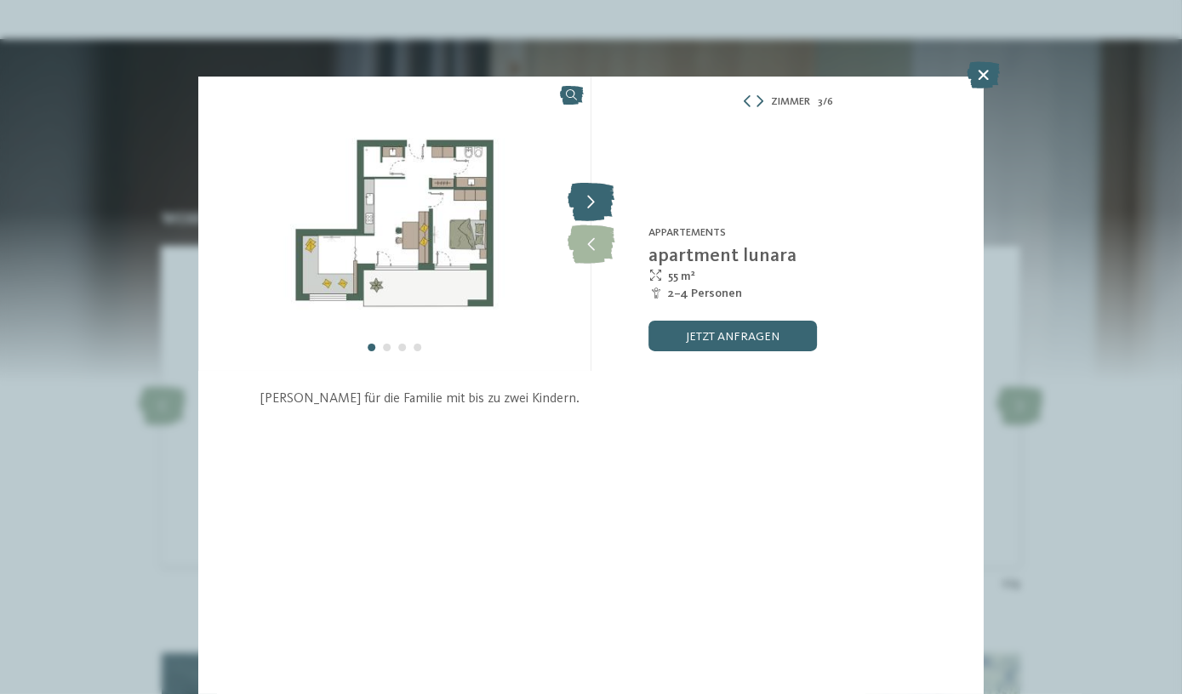
click at [597, 203] on icon at bounding box center [591, 203] width 47 height 38
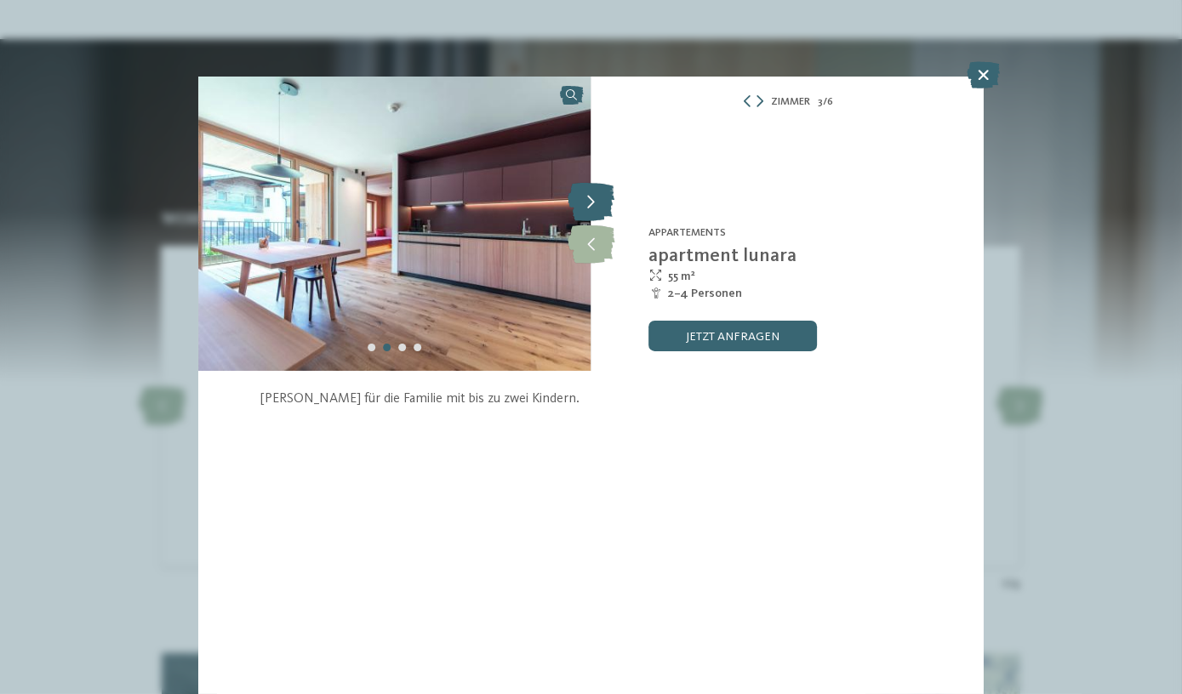
click at [597, 203] on icon at bounding box center [591, 203] width 47 height 38
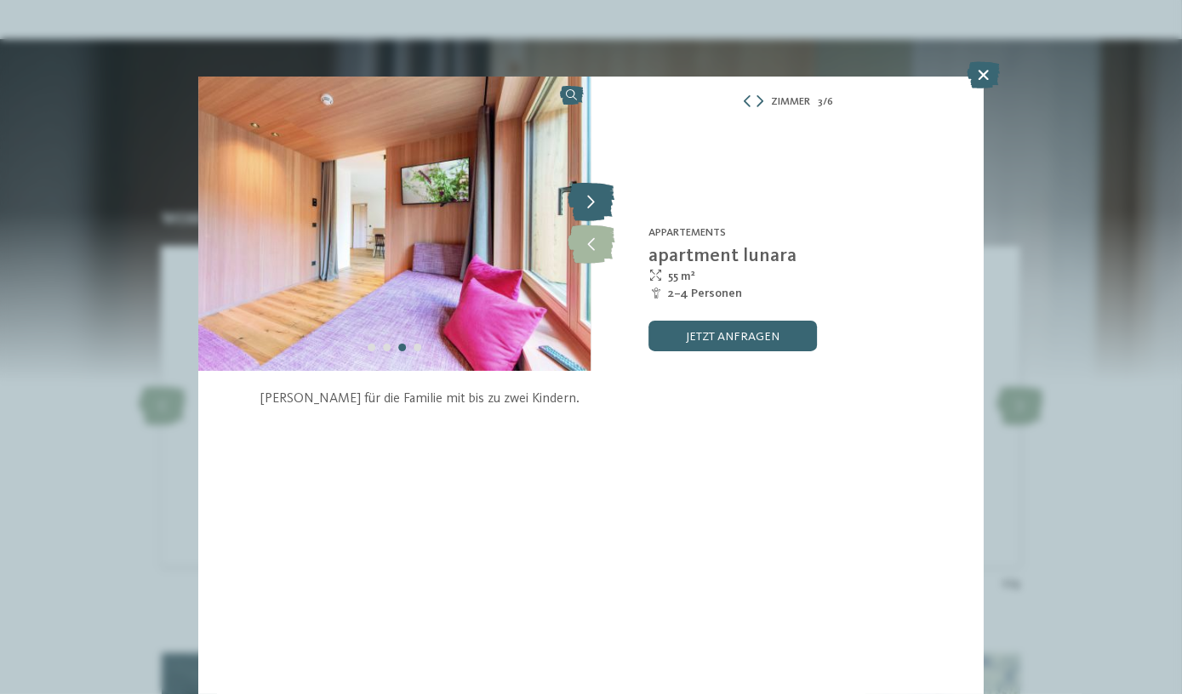
click at [597, 203] on icon at bounding box center [591, 203] width 47 height 38
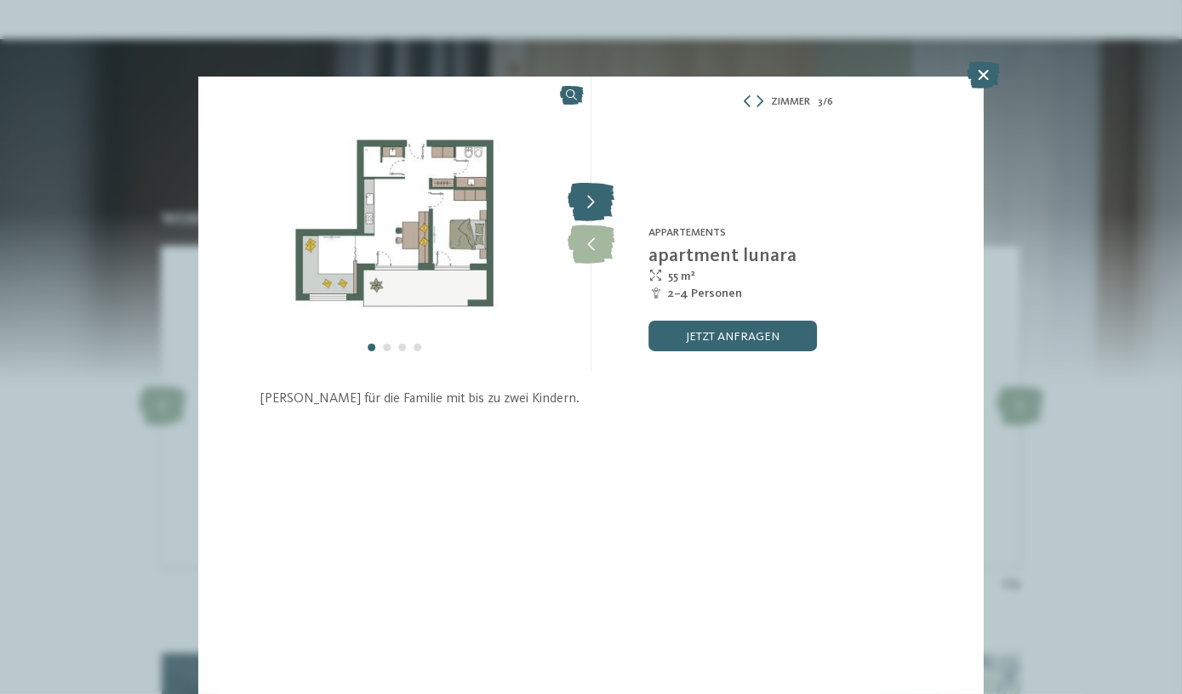
click at [597, 203] on icon at bounding box center [591, 203] width 47 height 38
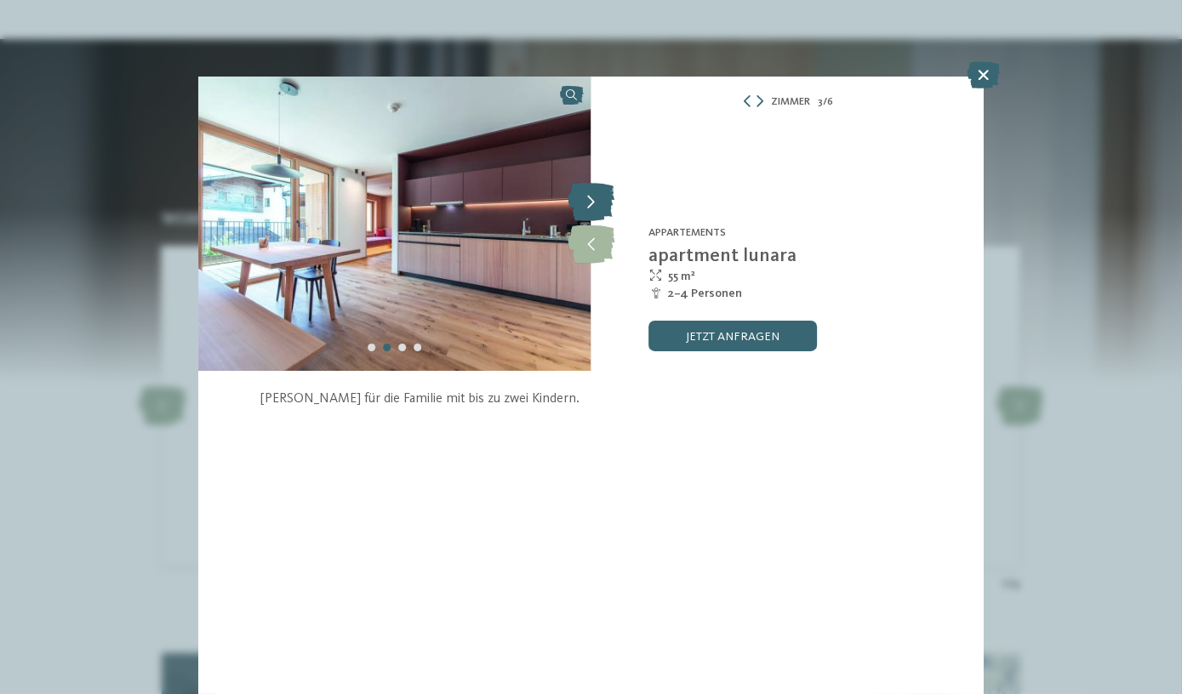
click at [597, 203] on icon at bounding box center [591, 203] width 47 height 38
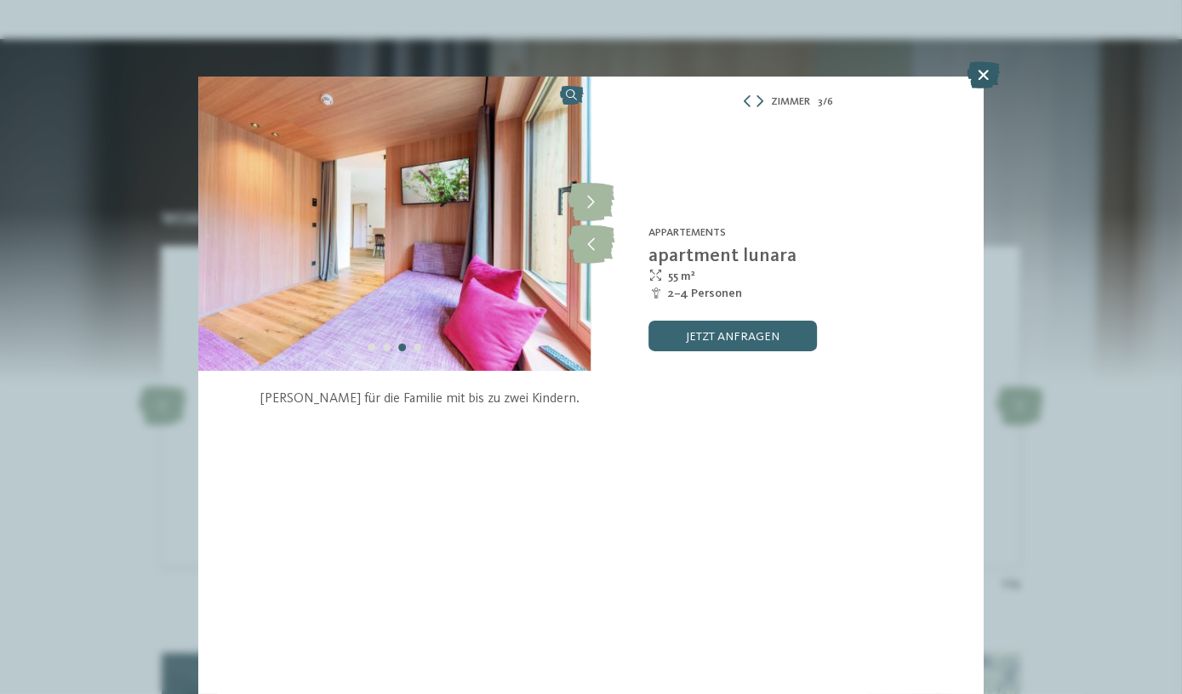
click at [975, 75] on icon at bounding box center [983, 74] width 33 height 27
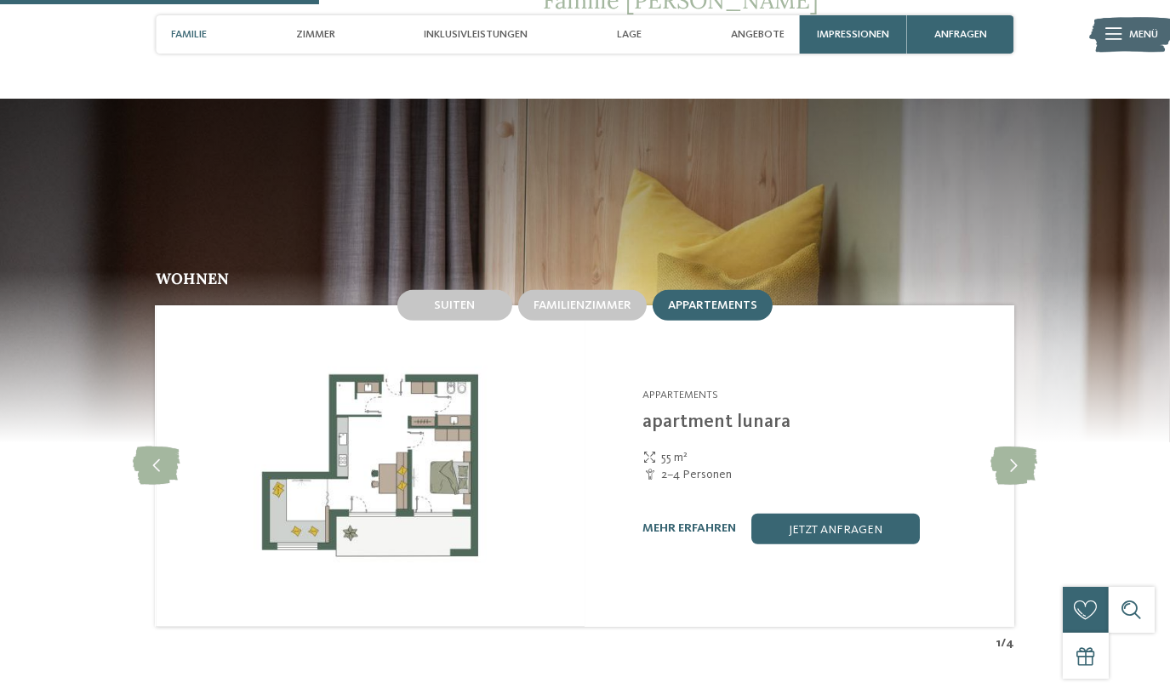
scroll to position [1624, 0]
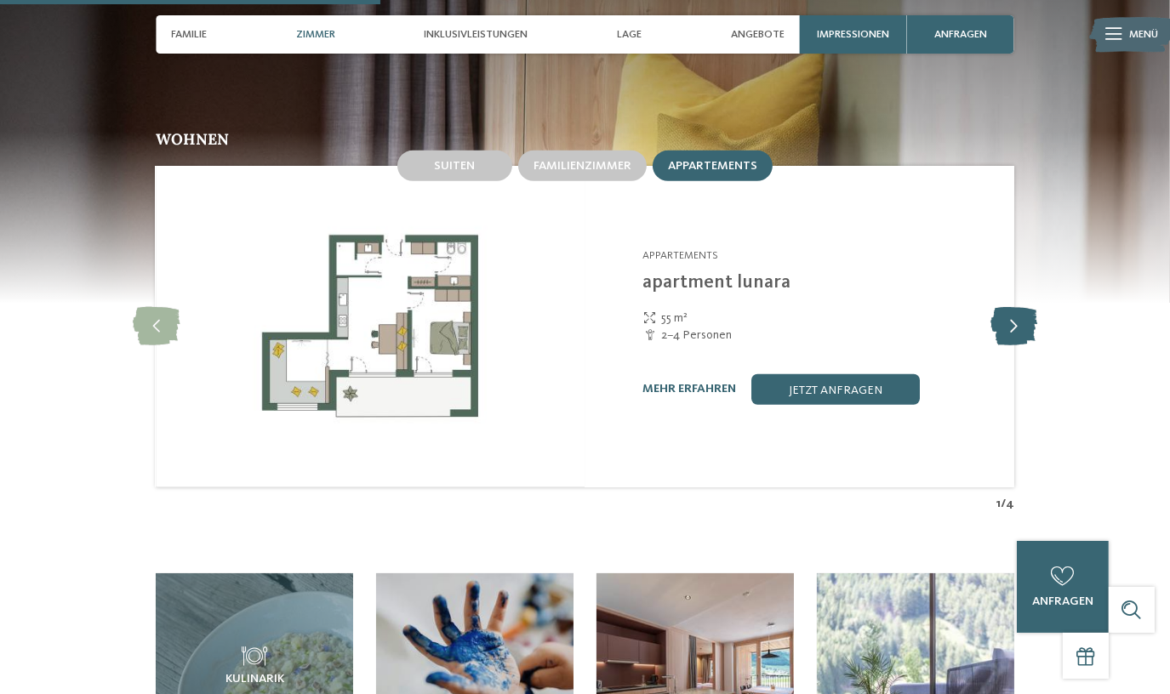
drag, startPoint x: 1009, startPoint y: 283, endPoint x: 995, endPoint y: 276, distance: 16.4
click at [1009, 307] on icon at bounding box center [1014, 326] width 47 height 38
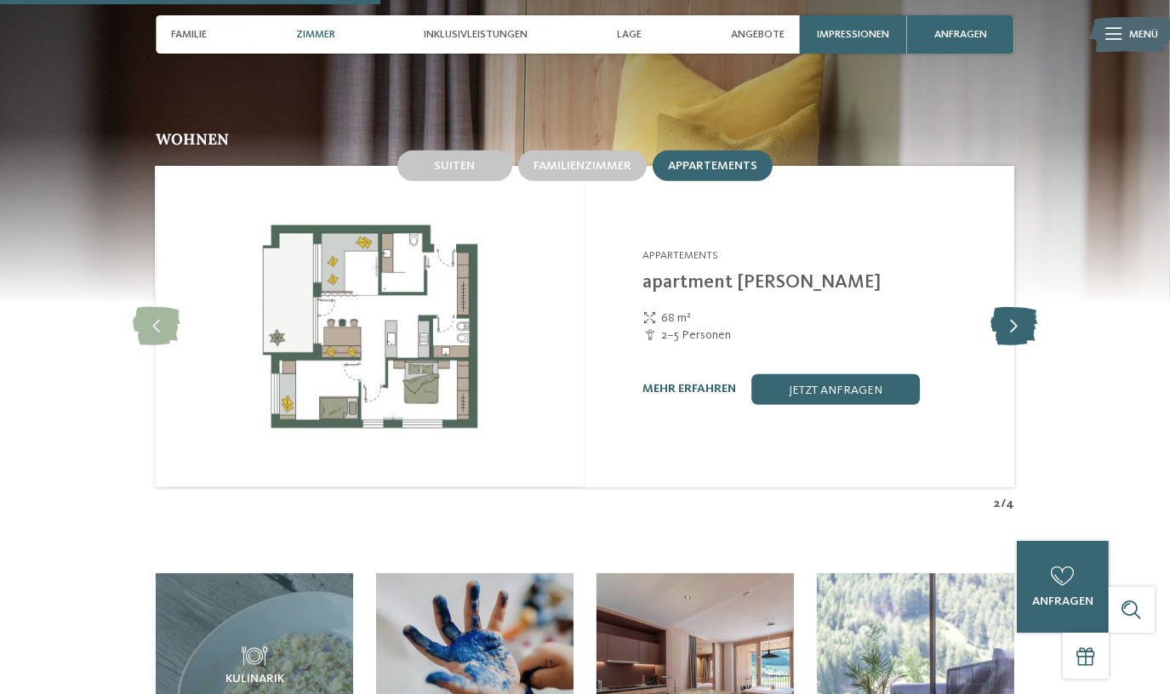
click at [1008, 307] on icon at bounding box center [1014, 326] width 47 height 38
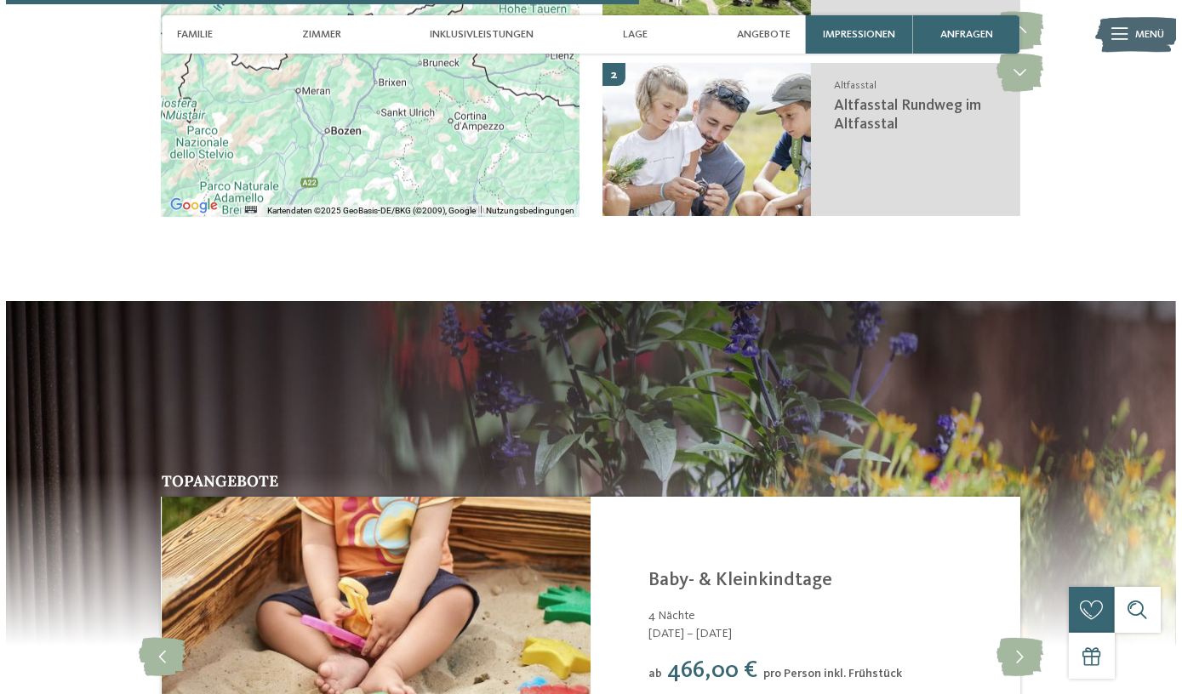
scroll to position [3094, 0]
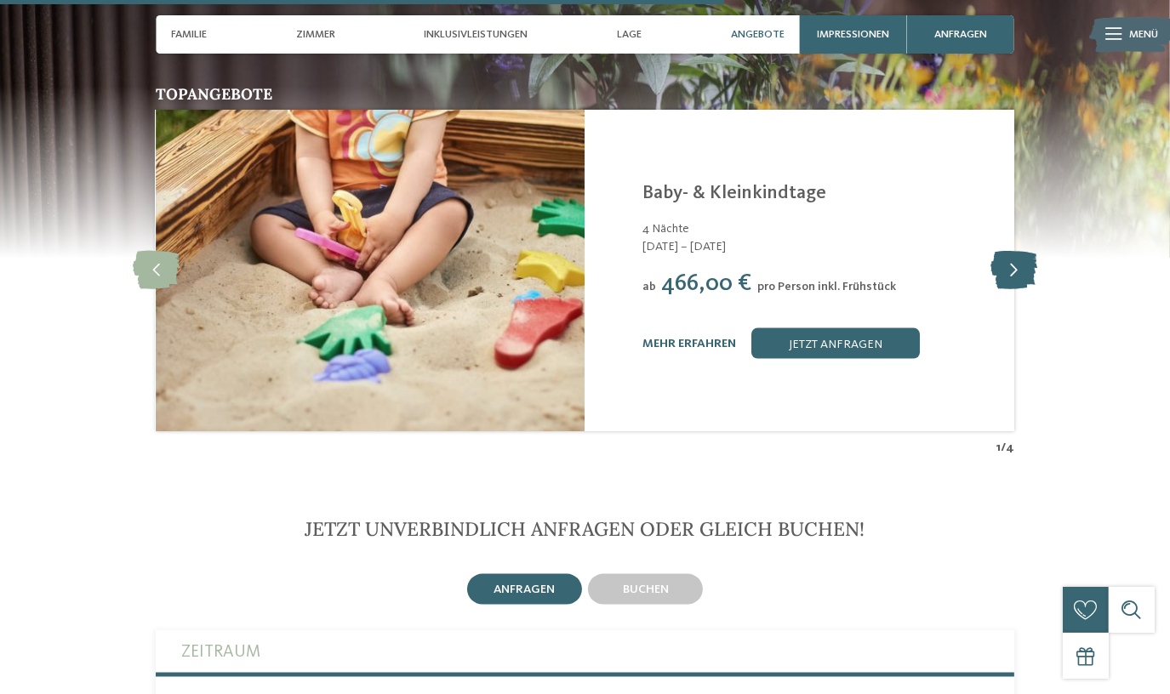
click at [1029, 252] on icon at bounding box center [1014, 271] width 47 height 38
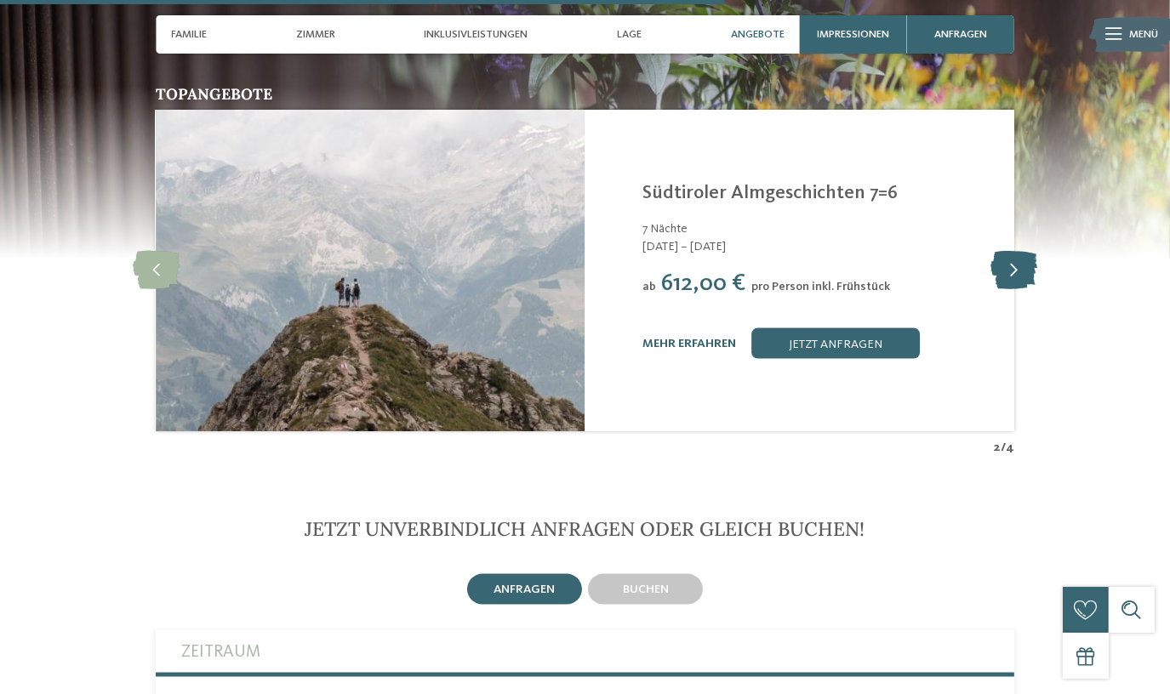
click at [1029, 252] on icon at bounding box center [1014, 271] width 47 height 38
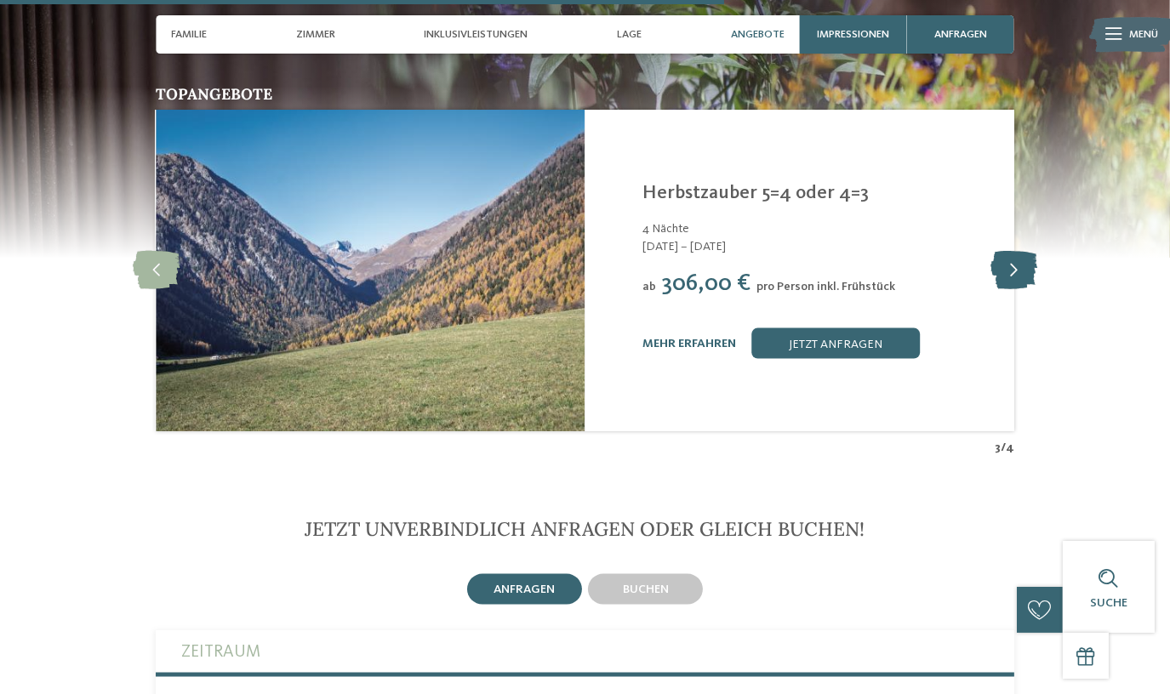
click at [1018, 252] on icon at bounding box center [1014, 271] width 47 height 38
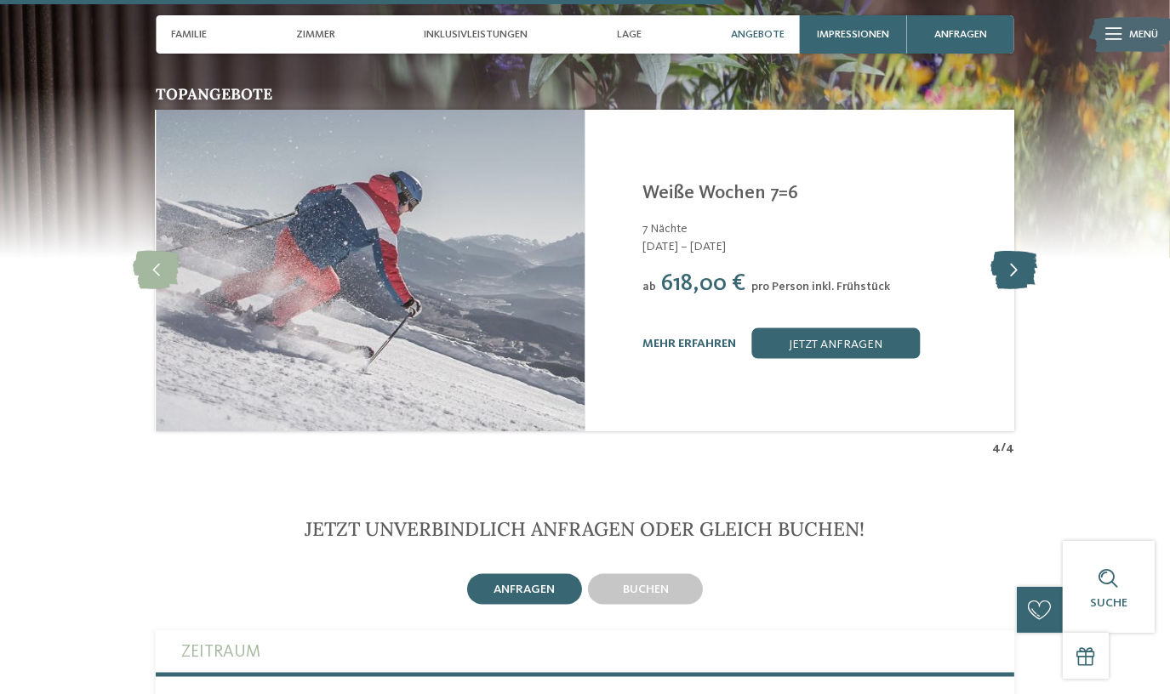
click at [1018, 252] on icon at bounding box center [1014, 271] width 47 height 38
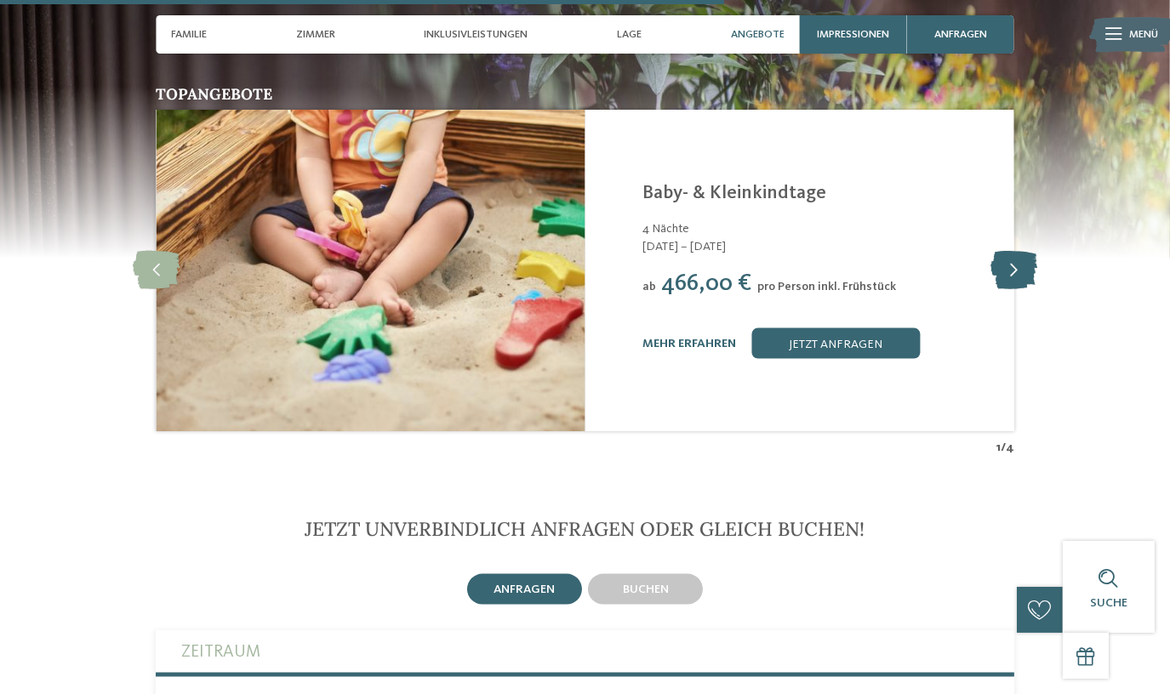
click at [1018, 252] on icon at bounding box center [1014, 271] width 47 height 38
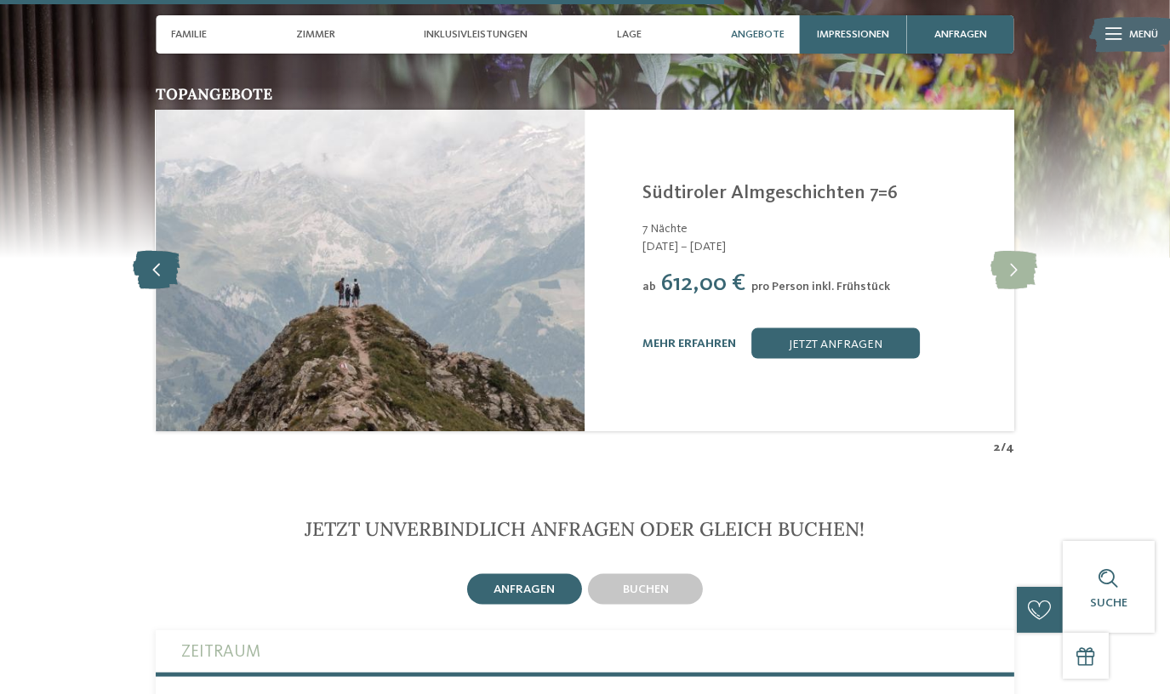
click at [148, 252] on icon at bounding box center [156, 271] width 47 height 38
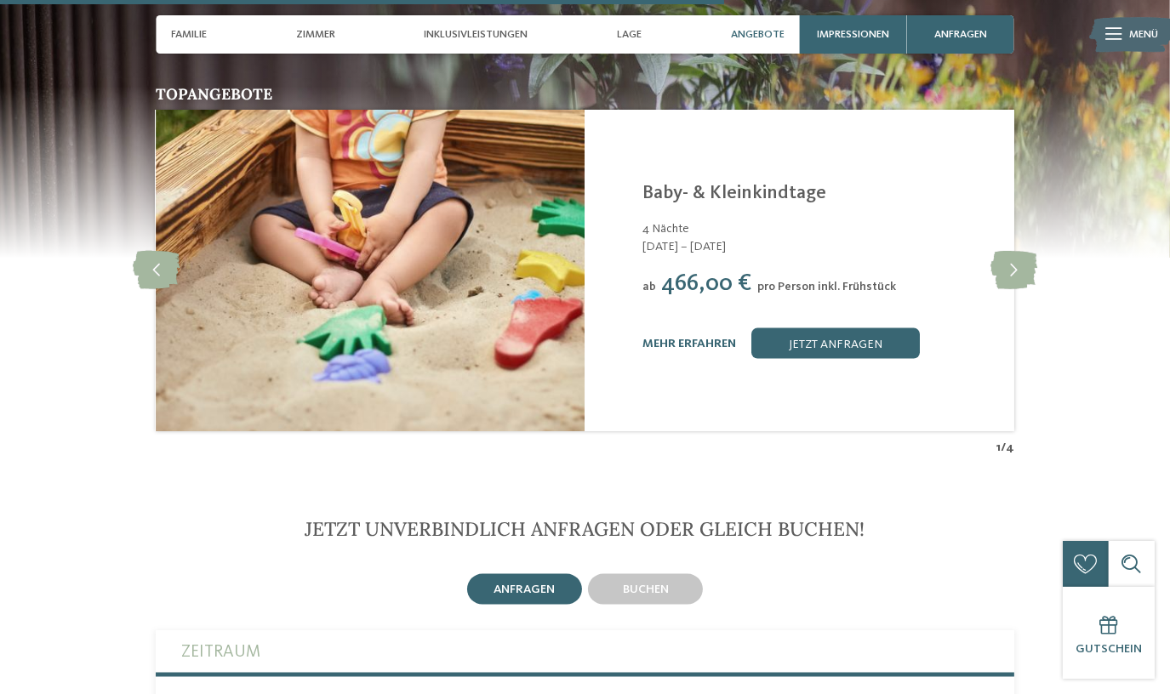
click at [719, 184] on link "Baby- & Kleinkindtage" at bounding box center [734, 193] width 184 height 19
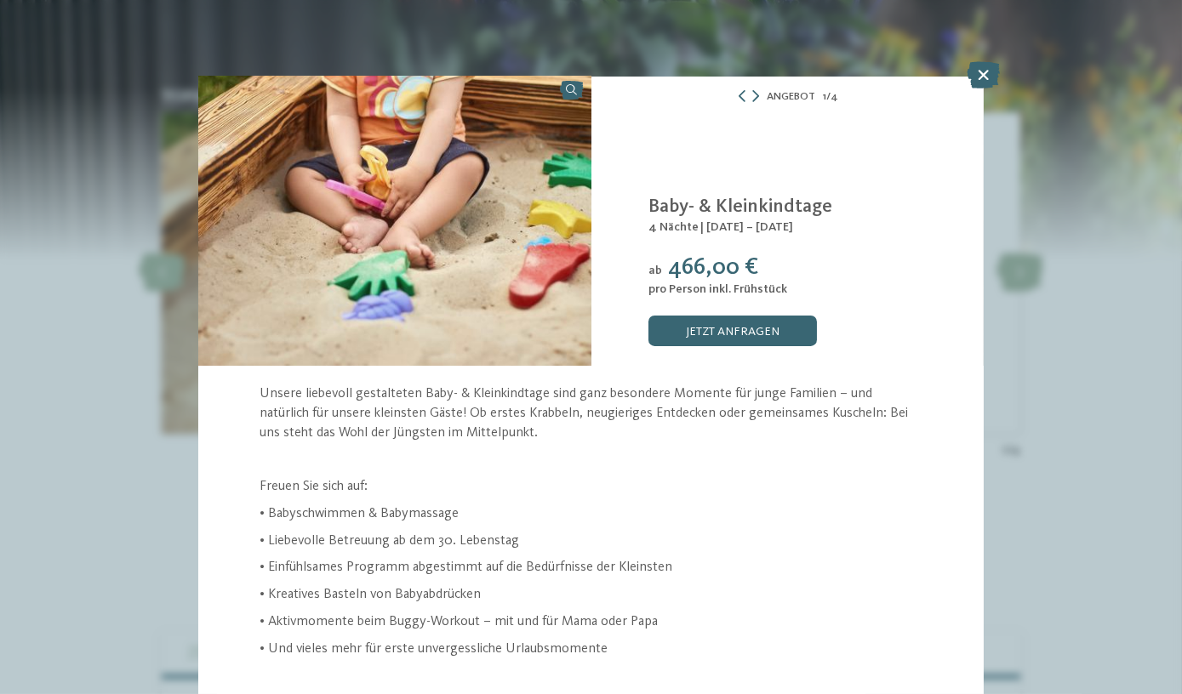
scroll to position [4, 0]
click at [752, 98] on icon at bounding box center [755, 97] width 7 height 12
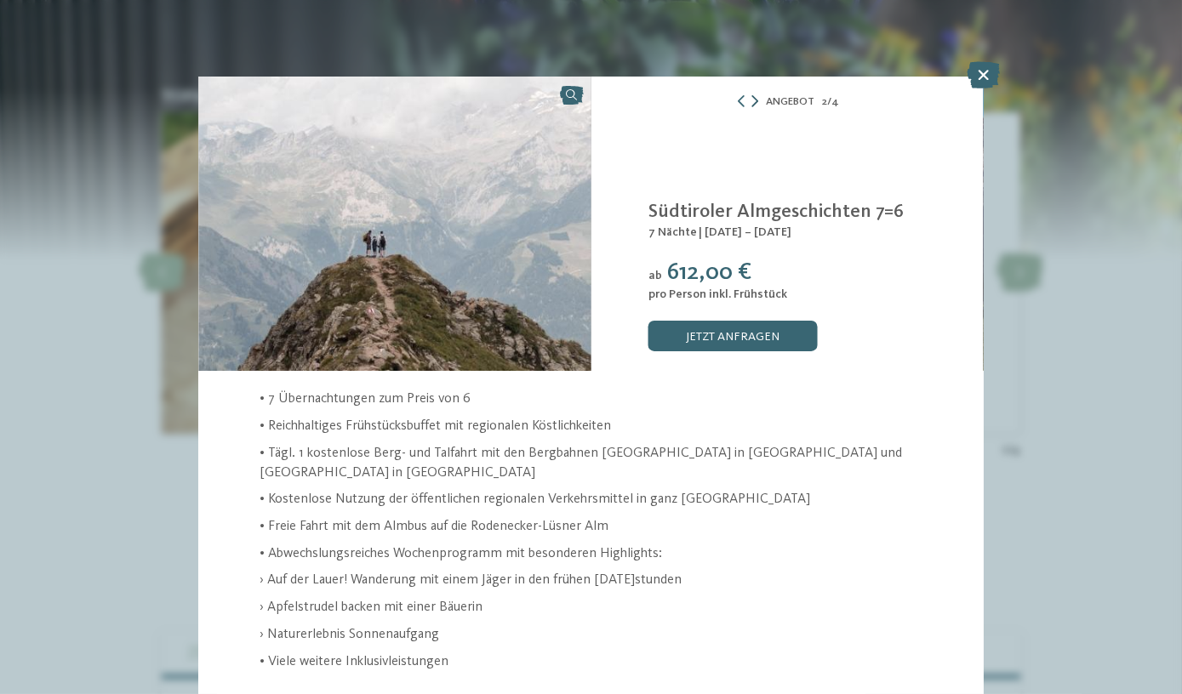
scroll to position [0, 0]
click at [736, 104] on icon at bounding box center [741, 101] width 12 height 12
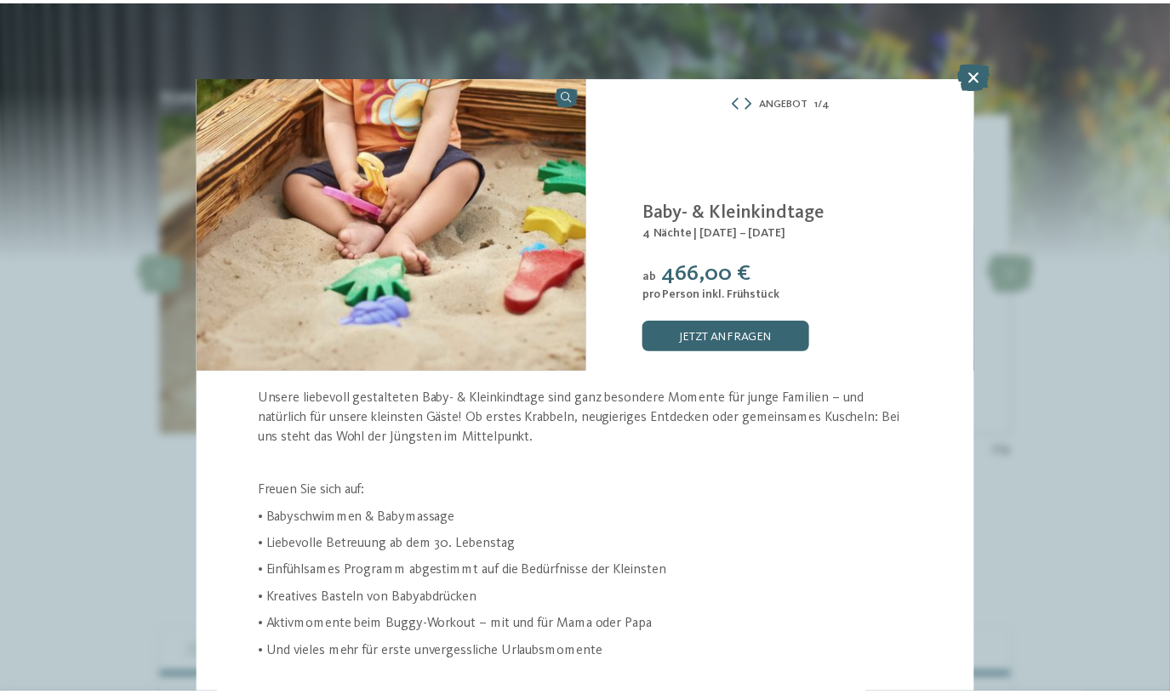
scroll to position [7, 0]
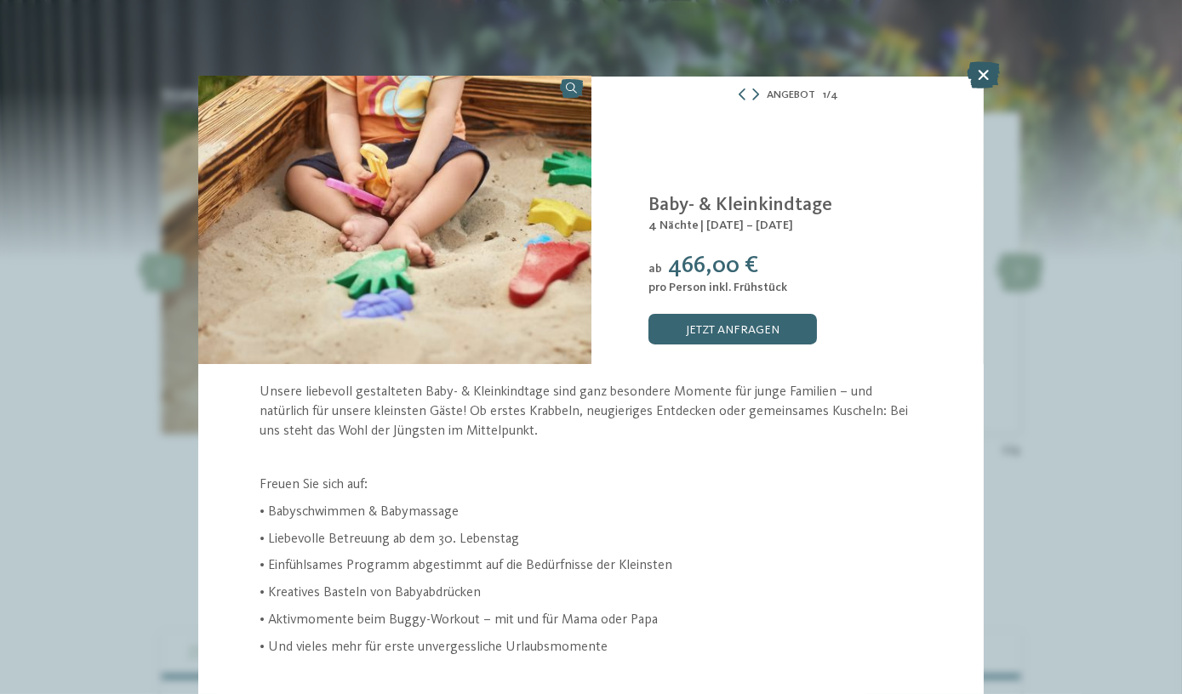
click at [983, 77] on icon at bounding box center [983, 74] width 33 height 27
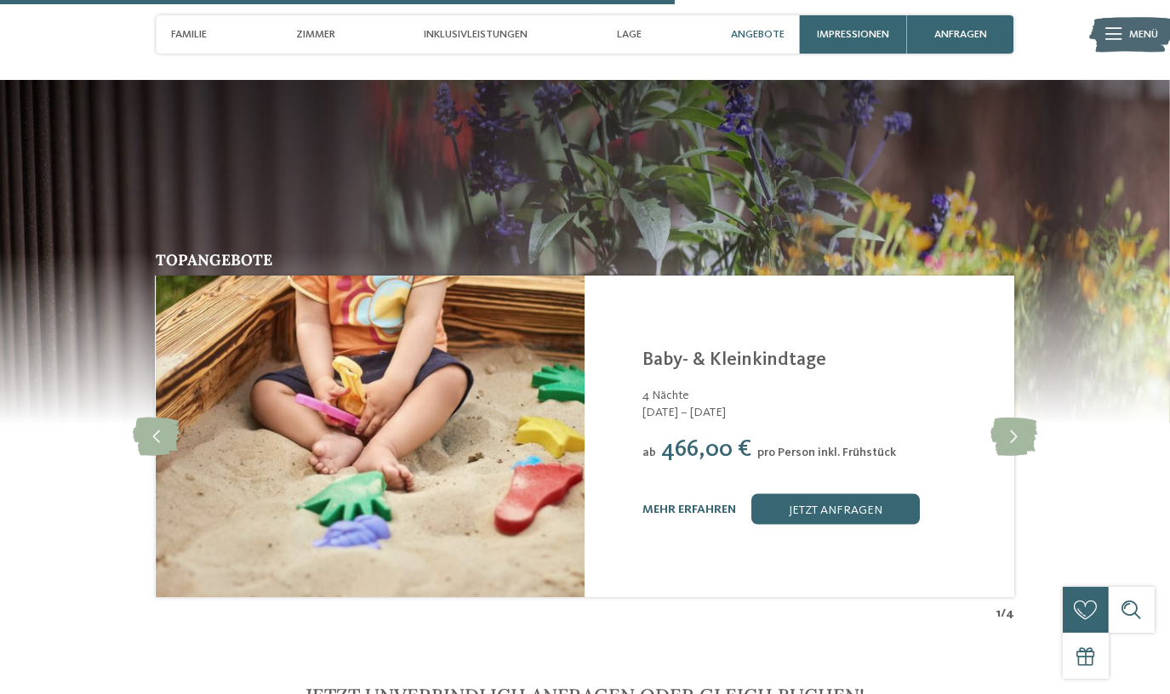
scroll to position [2939, 0]
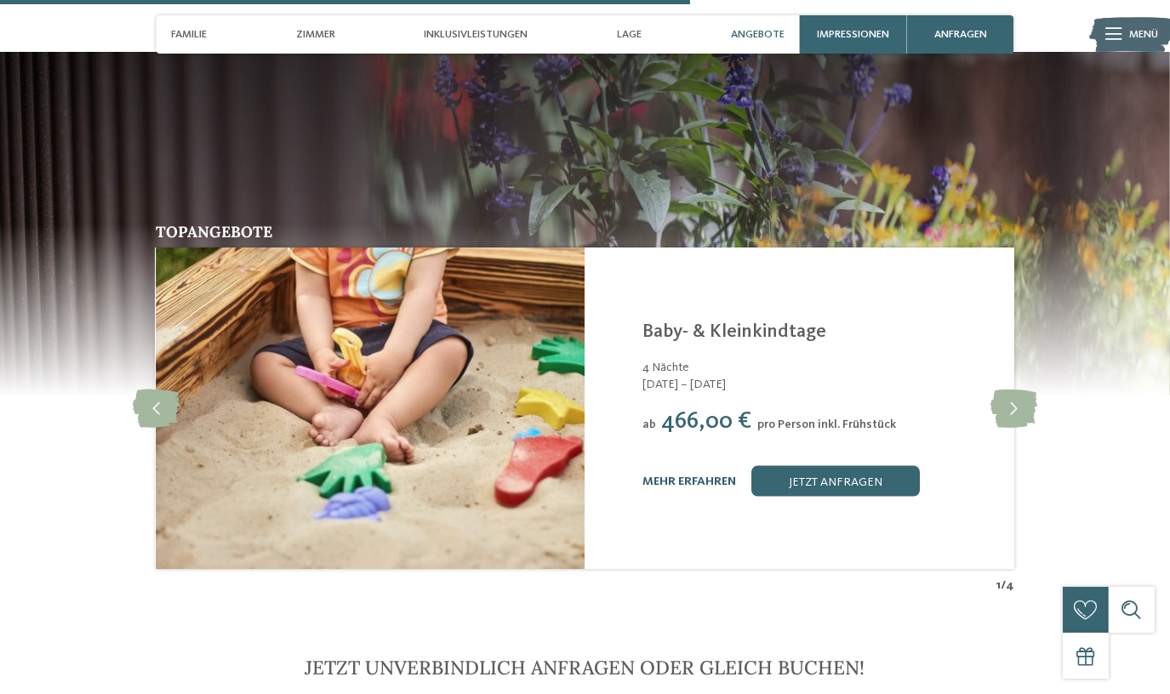
click at [696, 476] on link "mehr erfahren" at bounding box center [689, 482] width 94 height 12
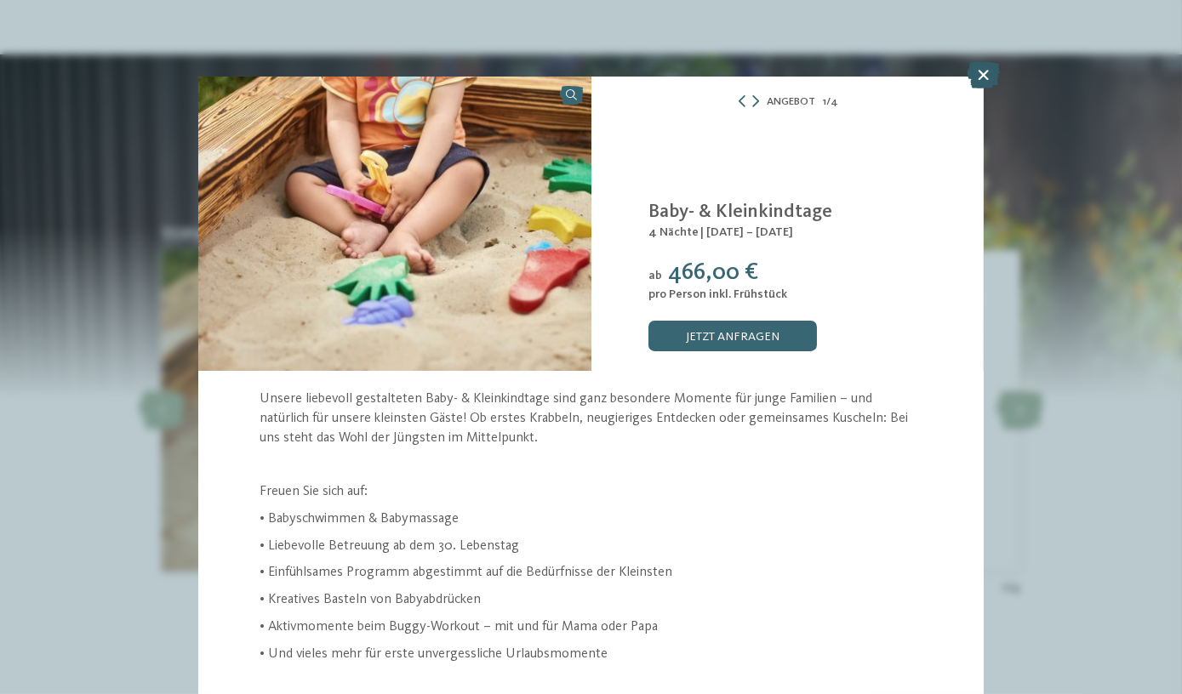
click at [979, 78] on icon at bounding box center [983, 74] width 33 height 27
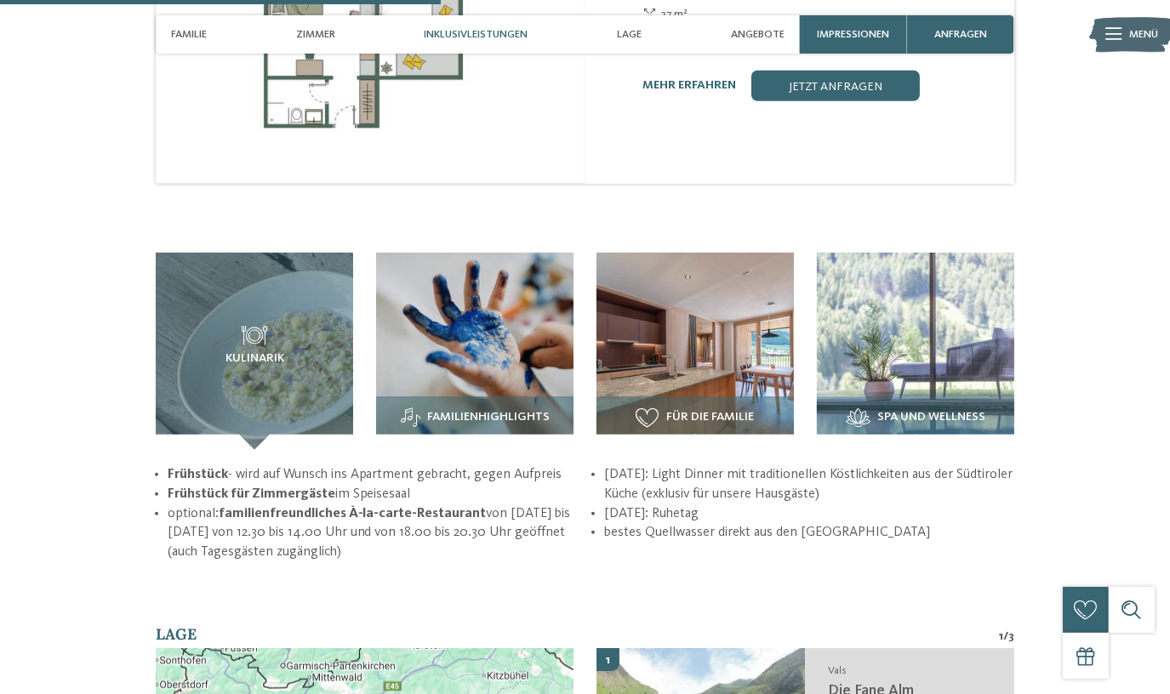
scroll to position [1933, 0]
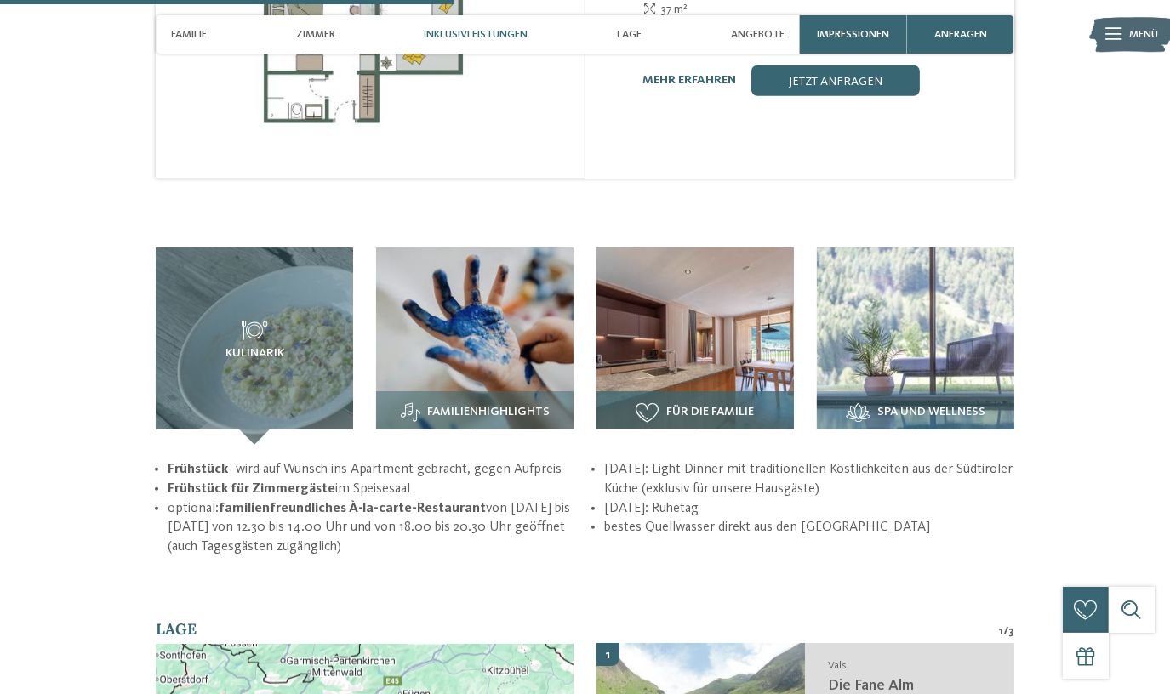
click at [700, 406] on span "Für die Familie" at bounding box center [710, 413] width 88 height 14
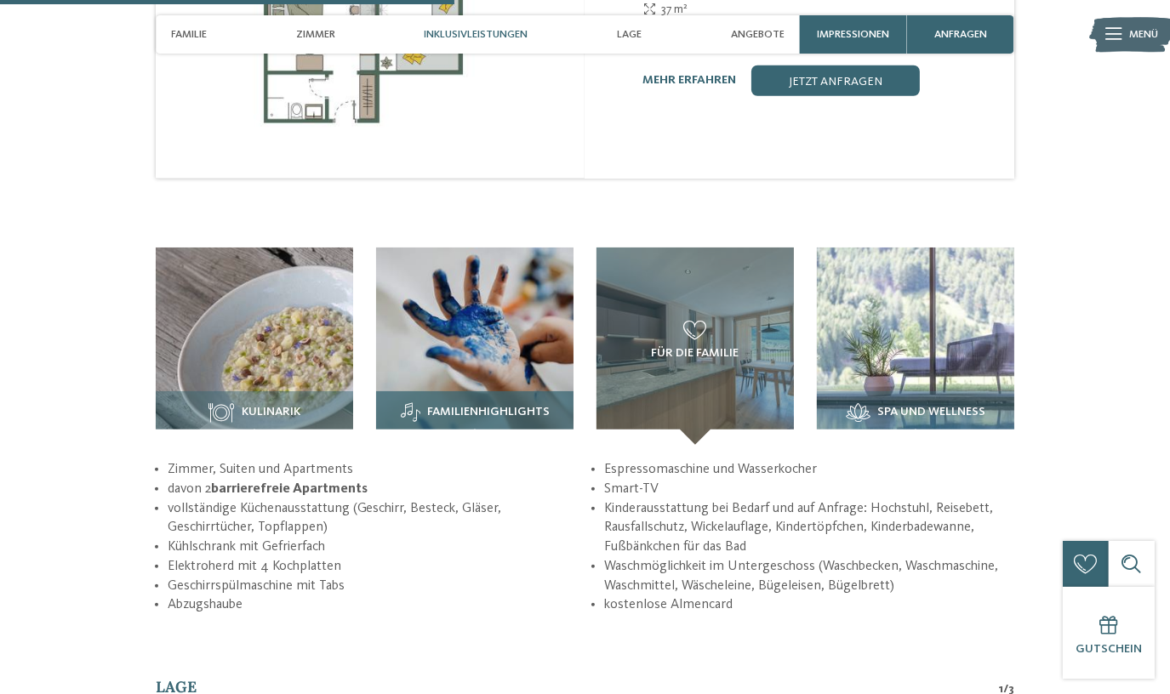
click at [473, 391] on div "Familienhighlights" at bounding box center [474, 418] width 197 height 54
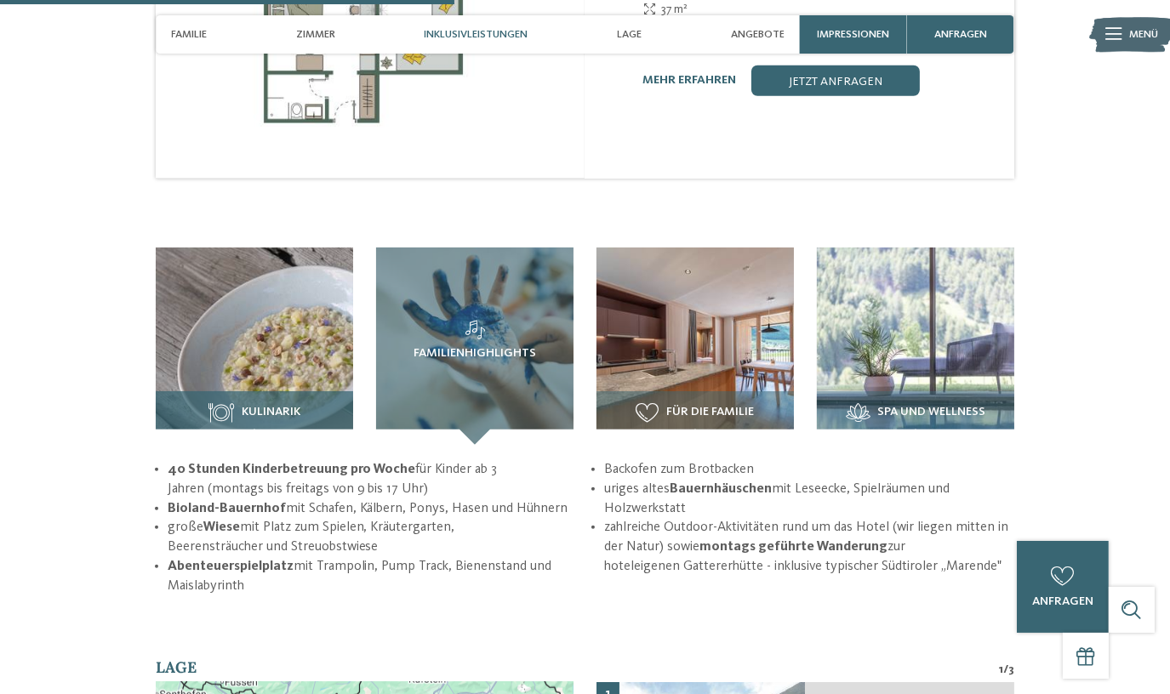
click at [271, 406] on span "Kulinarik" at bounding box center [271, 413] width 59 height 14
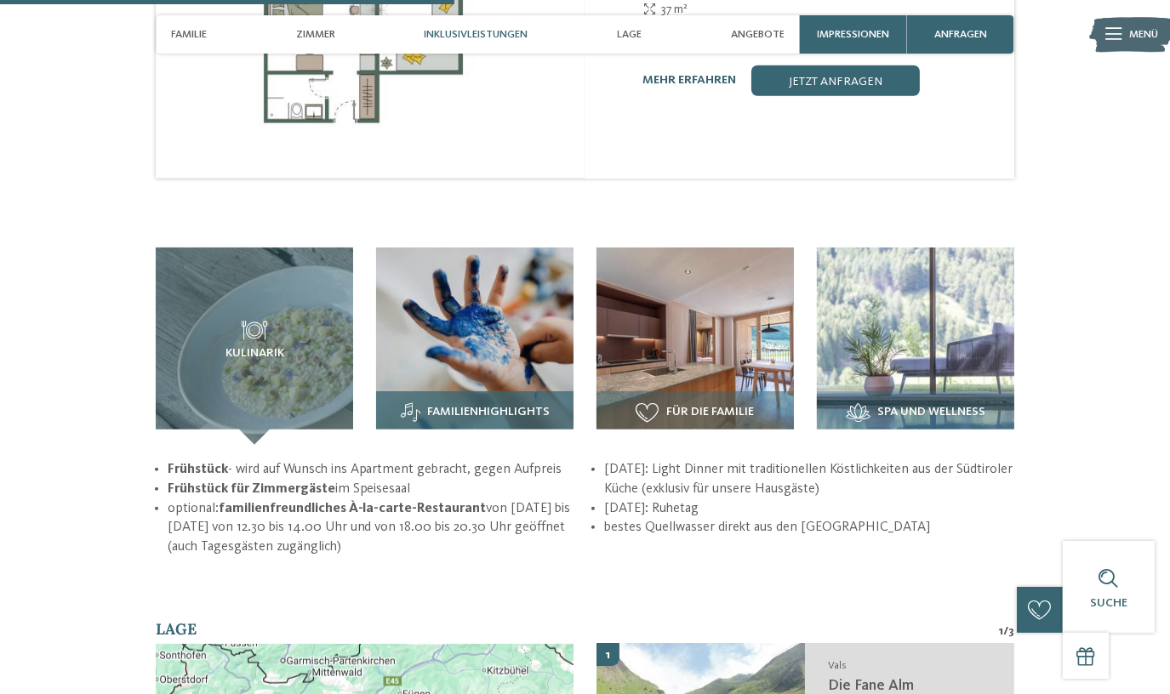
click at [512, 406] on span "Familienhighlights" at bounding box center [488, 413] width 123 height 14
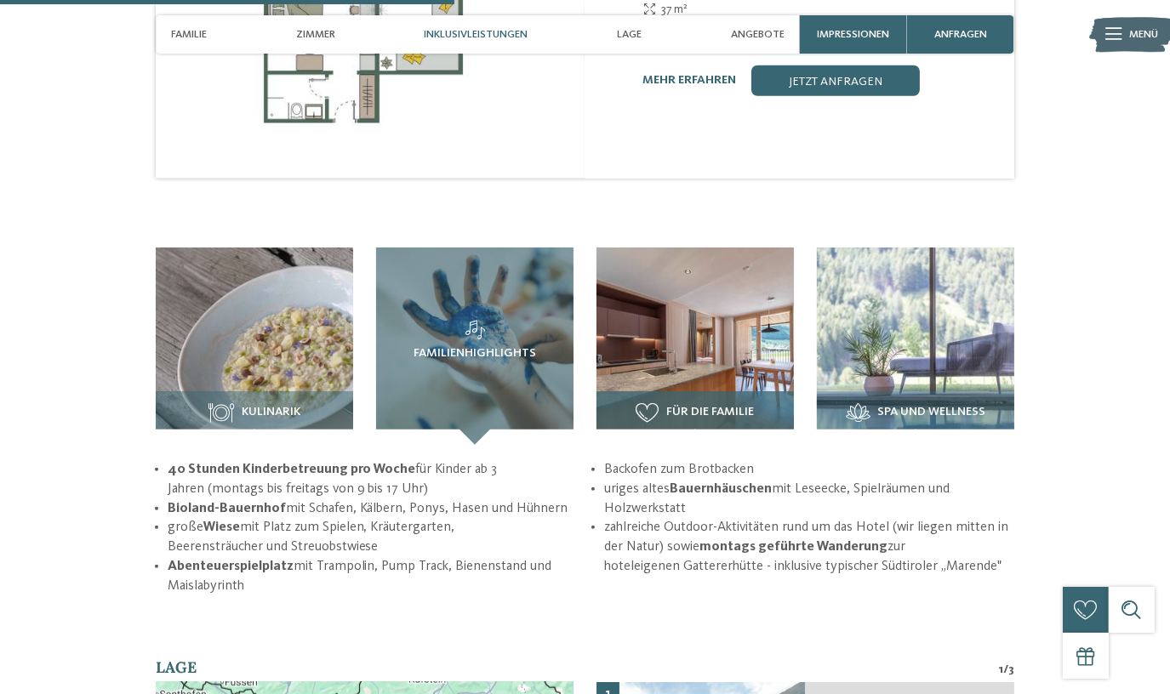
click at [697, 403] on h3 "Für die Familie" at bounding box center [695, 413] width 182 height 20
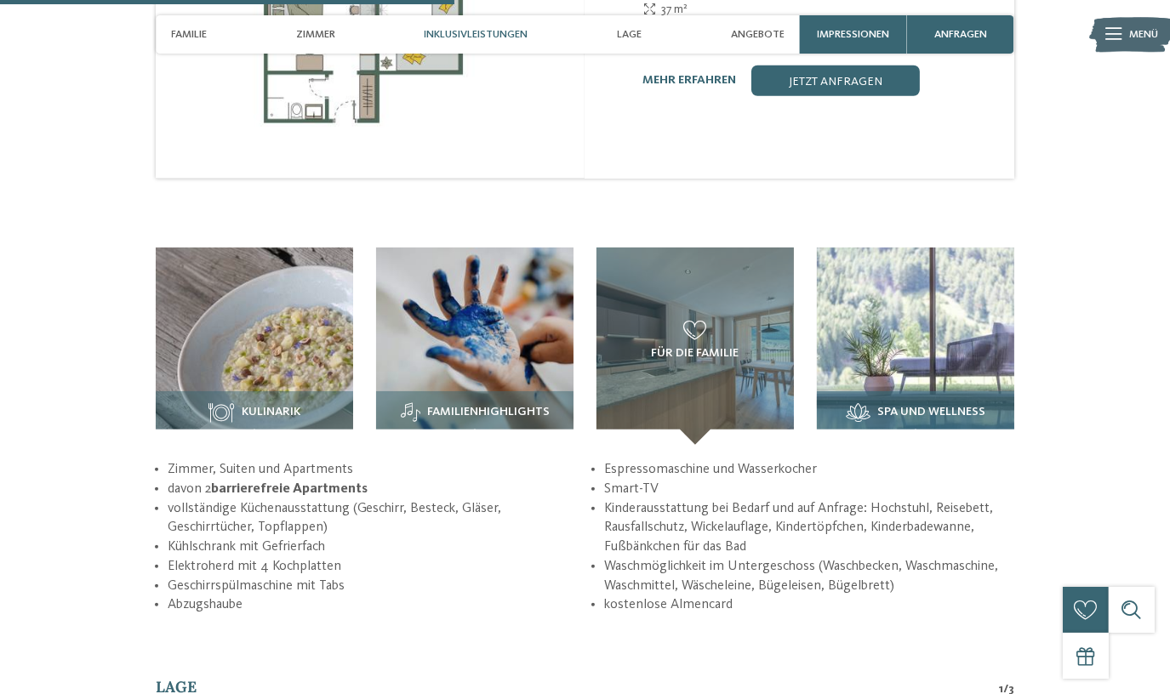
click at [913, 403] on h3 "Spa und Wellness" at bounding box center [916, 413] width 182 height 20
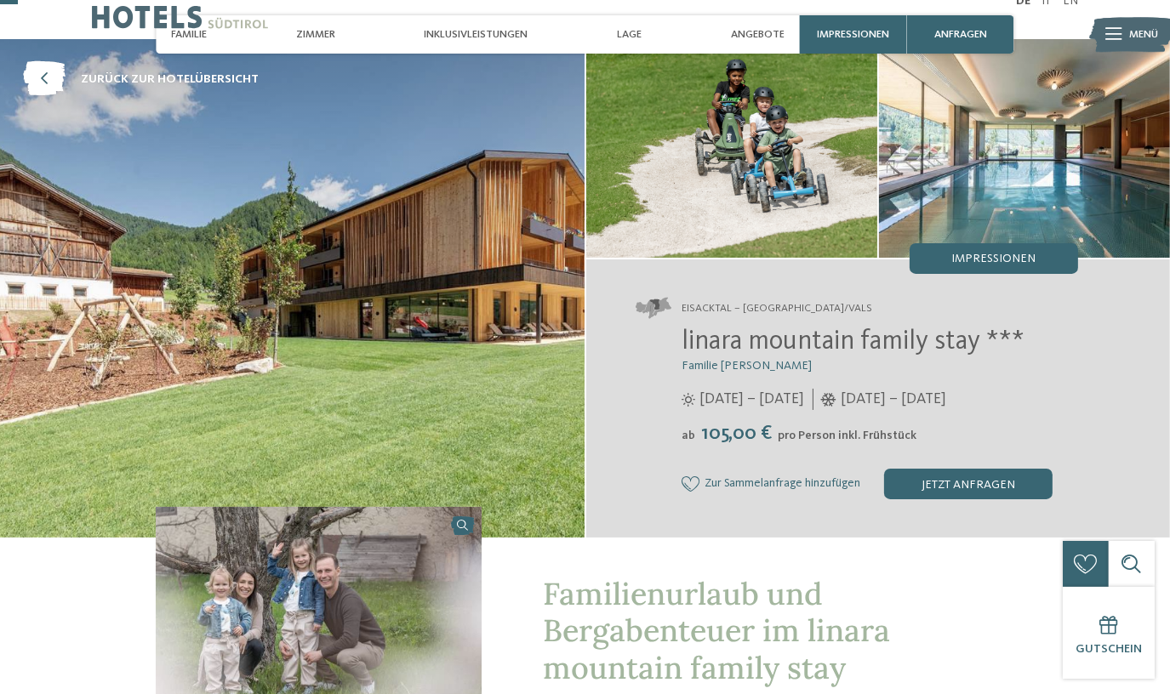
scroll to position [0, 0]
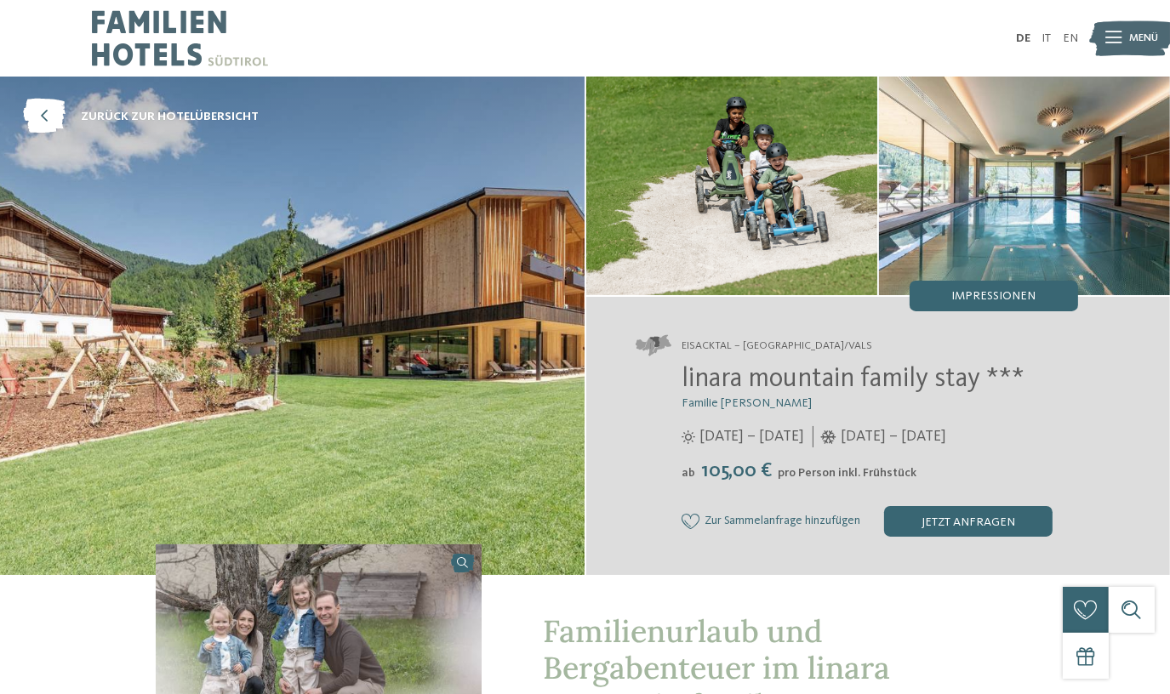
click at [884, 377] on span "linara mountain family stay ***" at bounding box center [853, 379] width 343 height 27
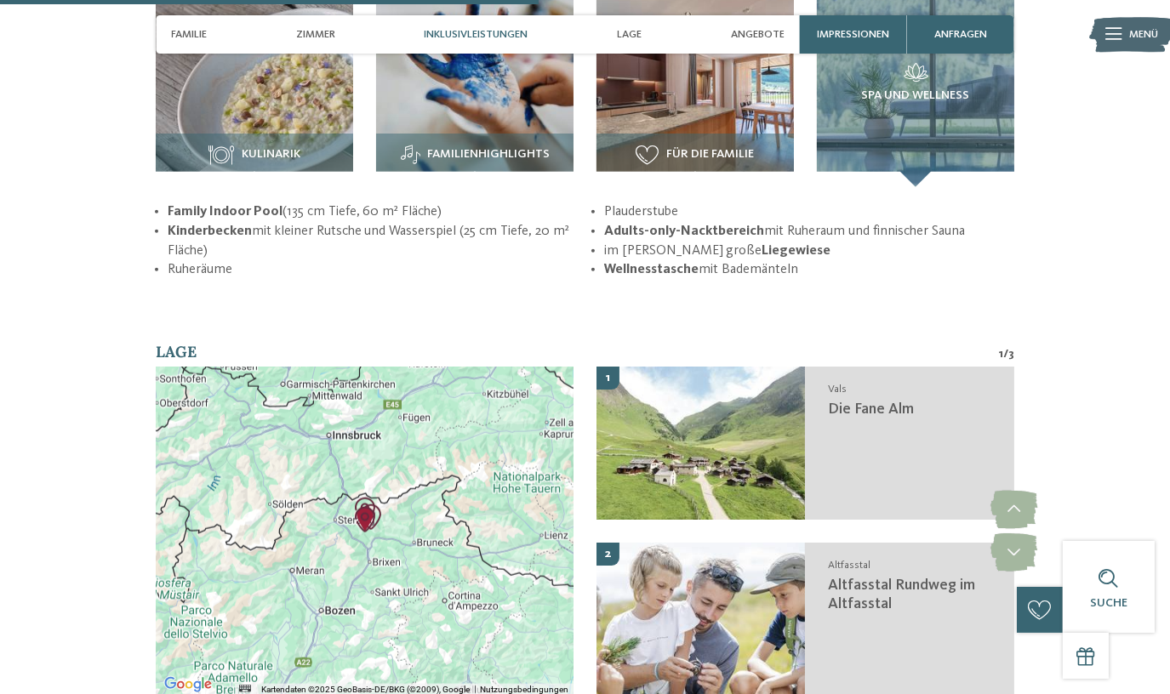
scroll to position [2166, 0]
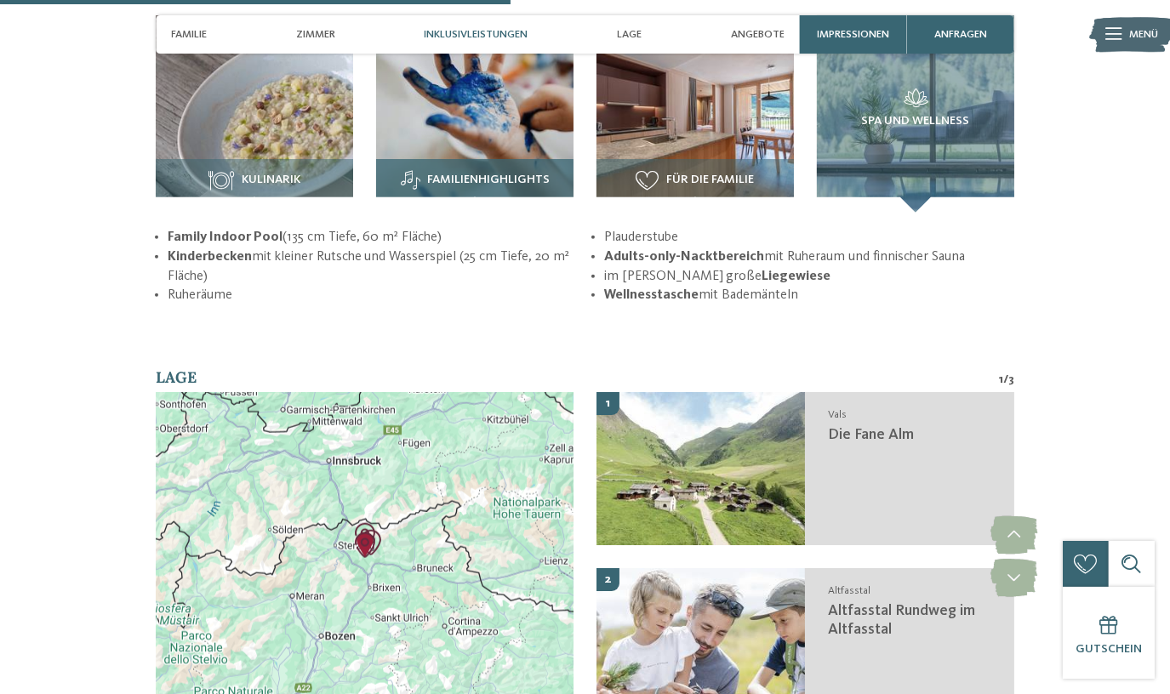
click at [446, 174] on span "Familienhighlights" at bounding box center [488, 181] width 123 height 14
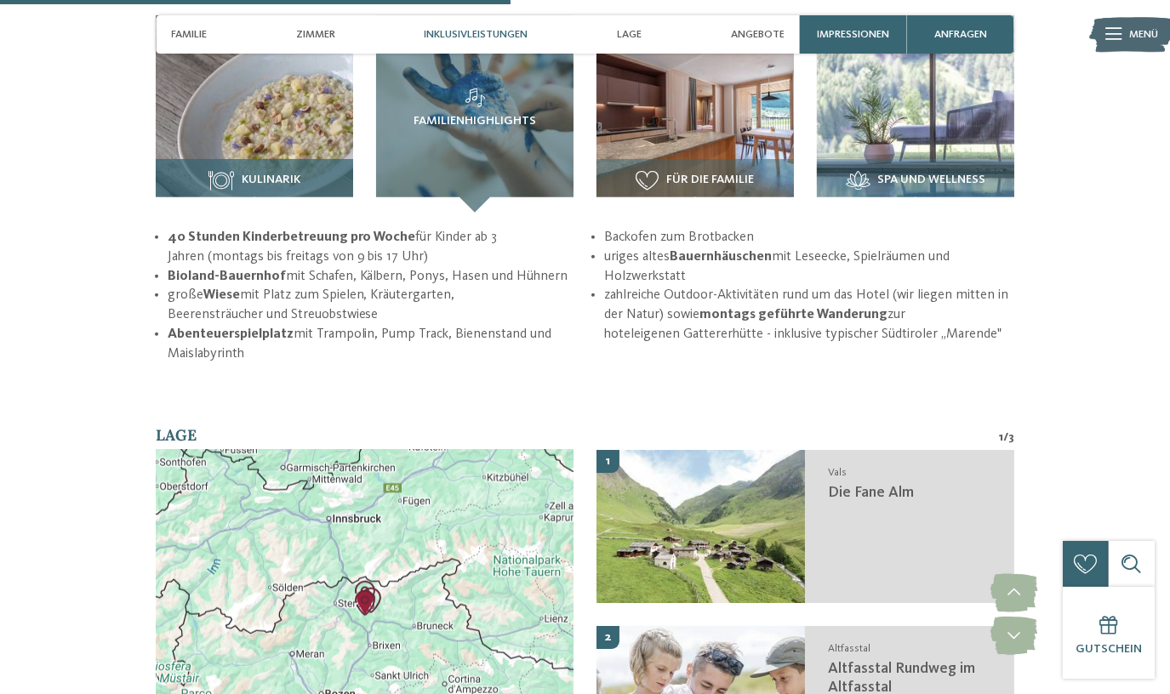
click at [299, 174] on span "Kulinarik" at bounding box center [271, 181] width 59 height 14
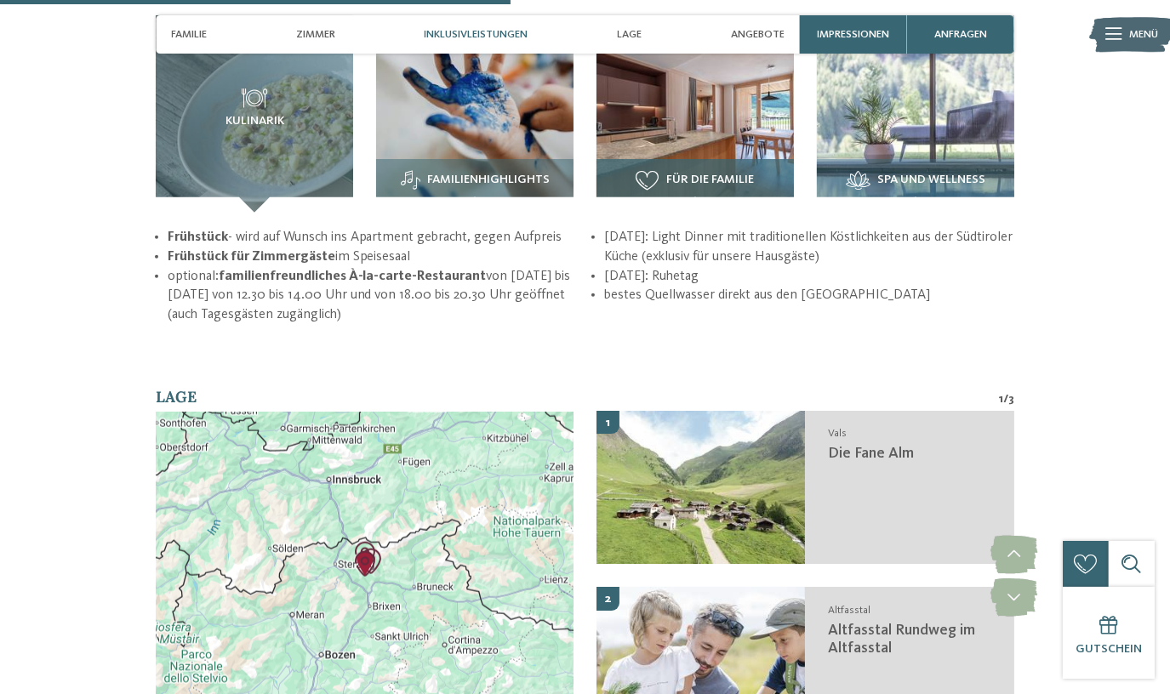
click at [711, 174] on span "Für die Familie" at bounding box center [710, 181] width 88 height 14
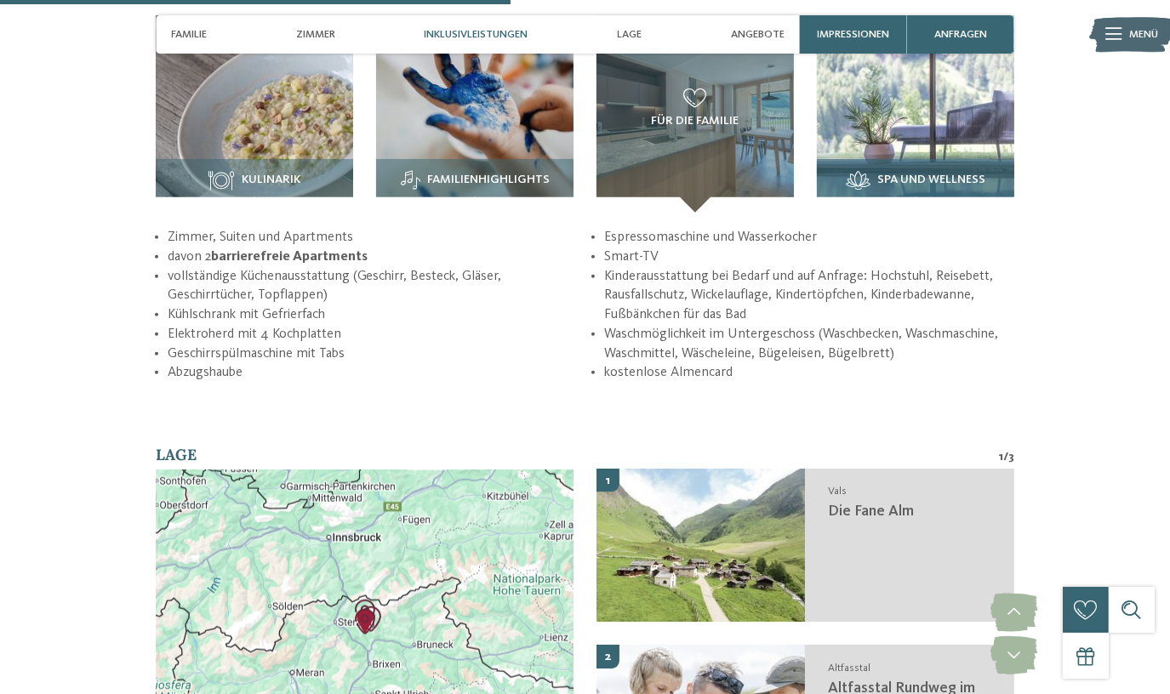
click at [908, 174] on span "Spa und Wellness" at bounding box center [931, 181] width 108 height 14
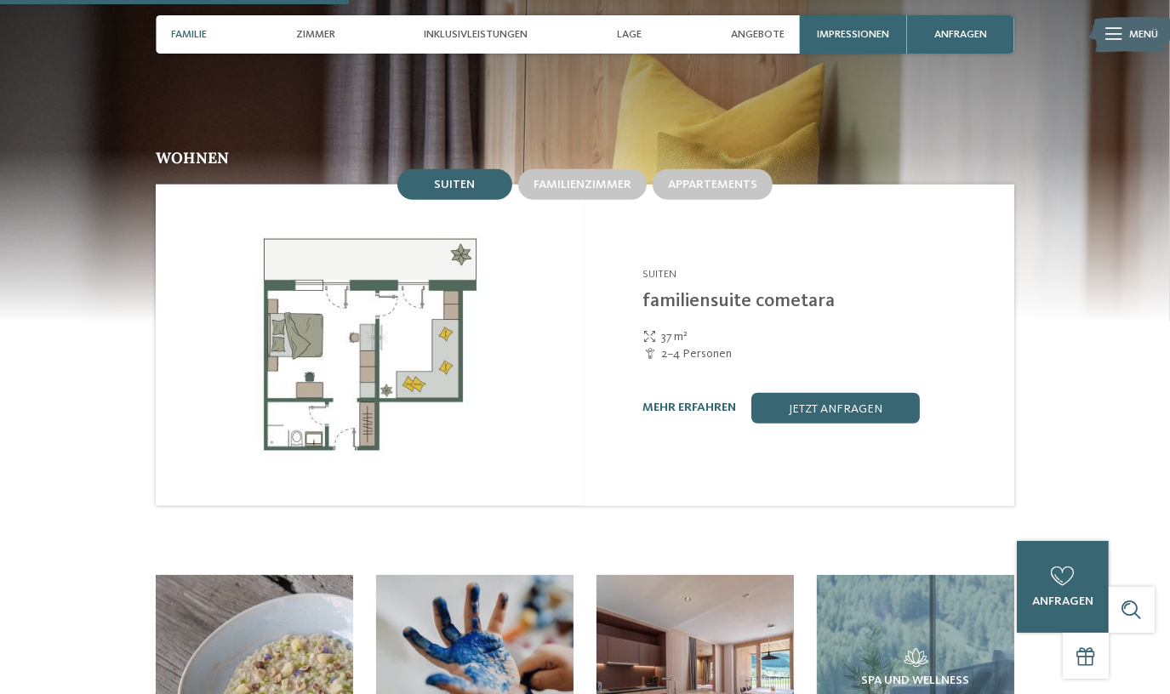
scroll to position [1470, 0]
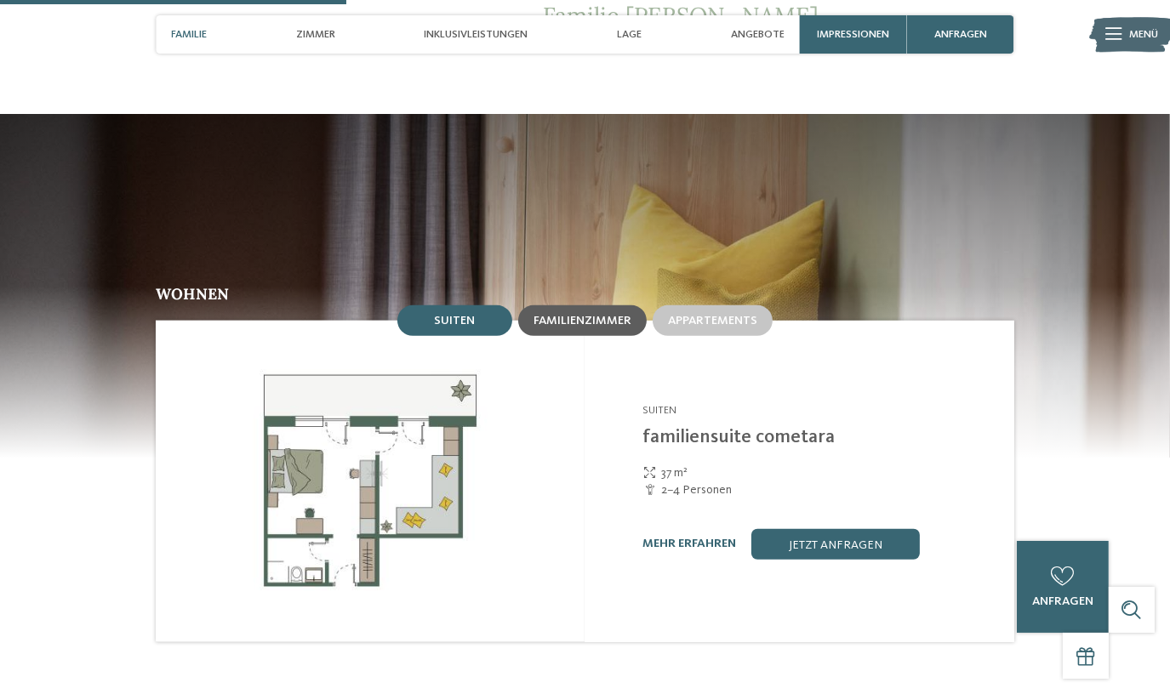
click at [608, 313] on div "Familienzimmer" at bounding box center [583, 320] width 98 height 14
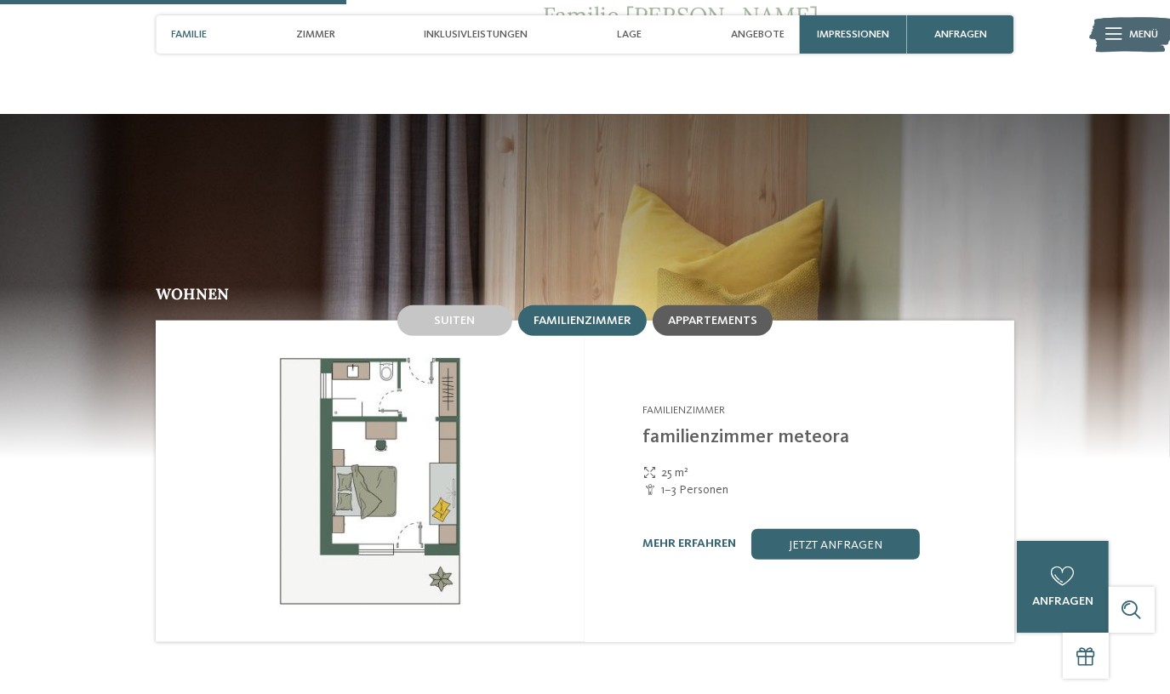
click at [728, 315] on span "Appartements" at bounding box center [712, 321] width 89 height 12
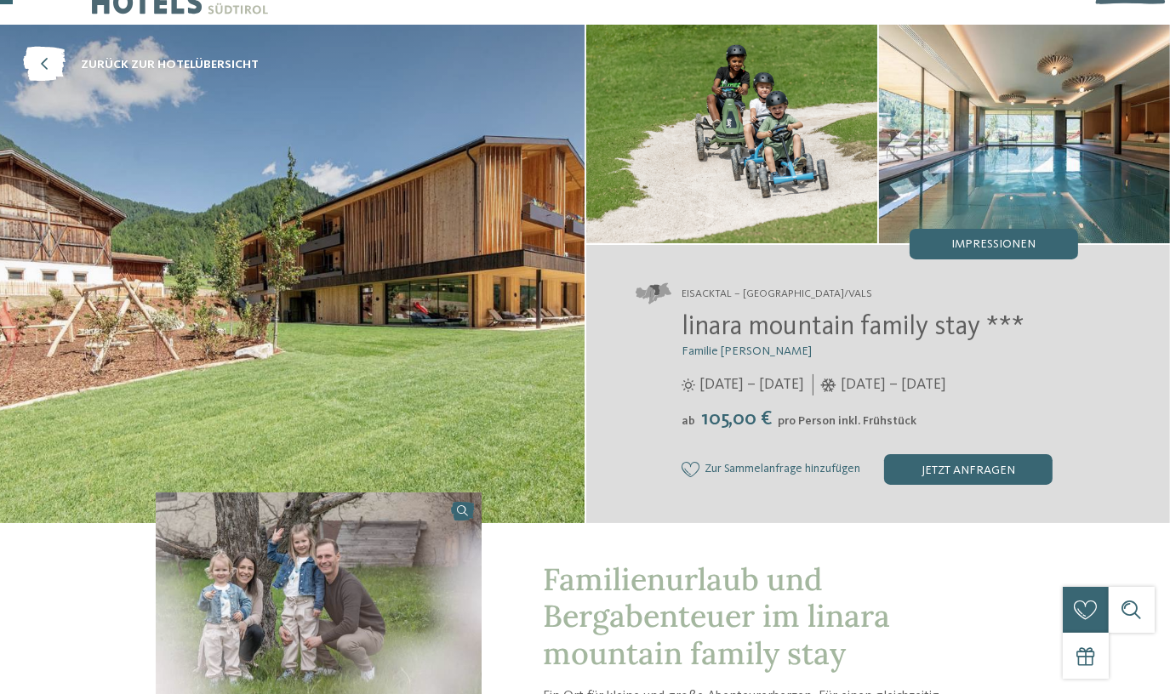
scroll to position [0, 0]
